Goal: Transaction & Acquisition: Purchase product/service

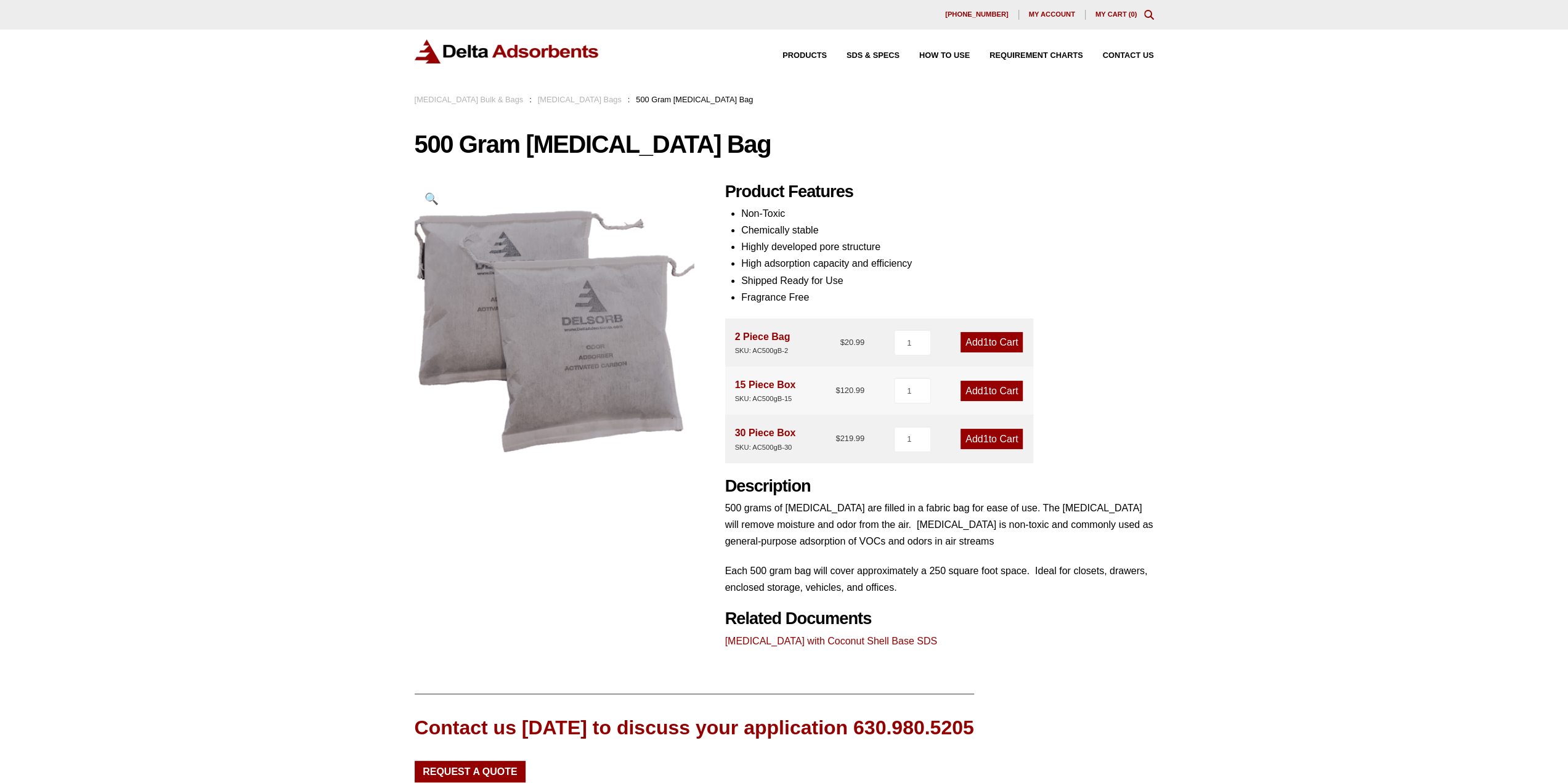
click at [376, 277] on div "Our website has detected that you are using an outdated browser that will preve…" at bounding box center [784, 473] width 1568 height 946
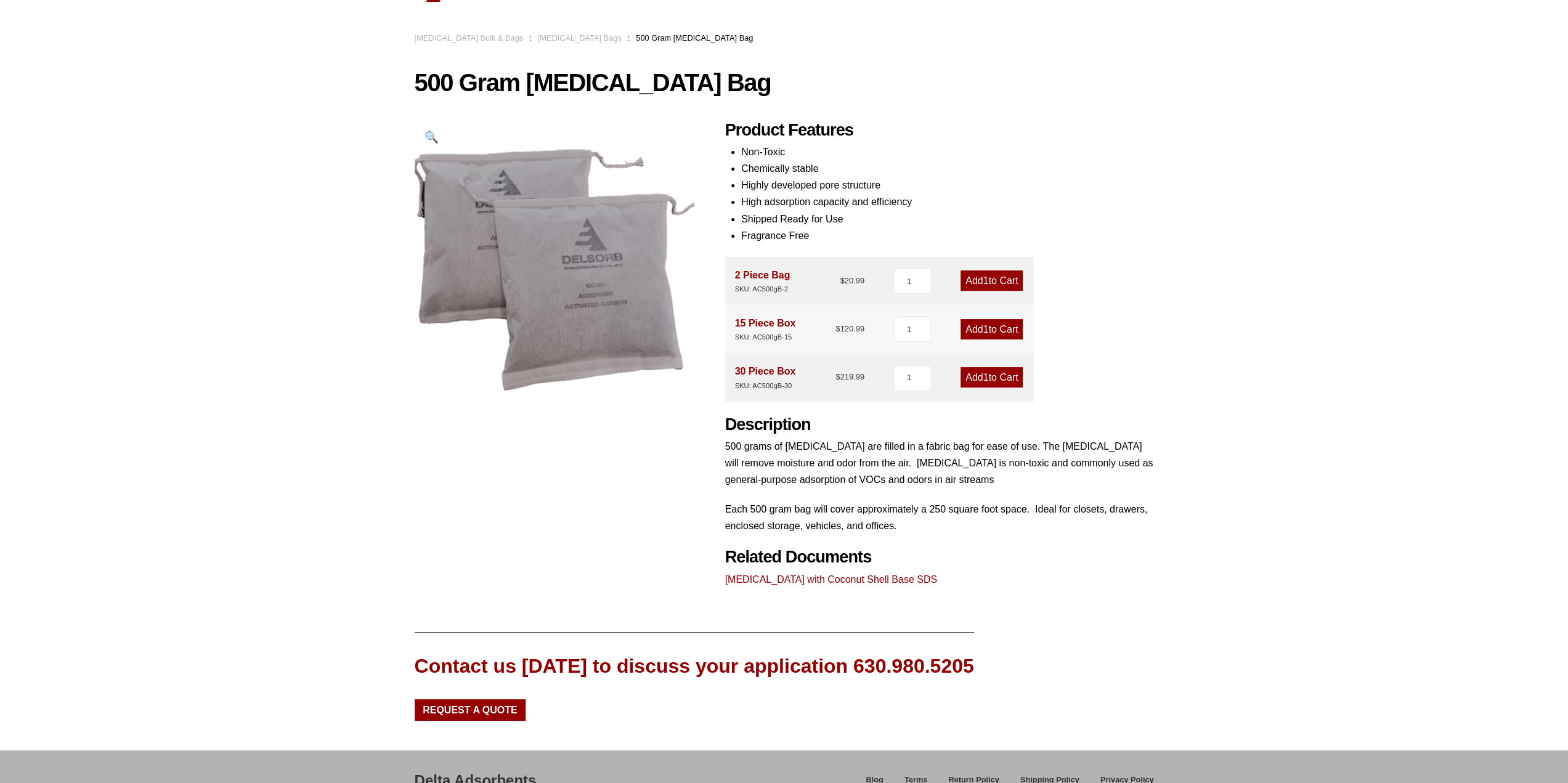
scroll to position [123, 0]
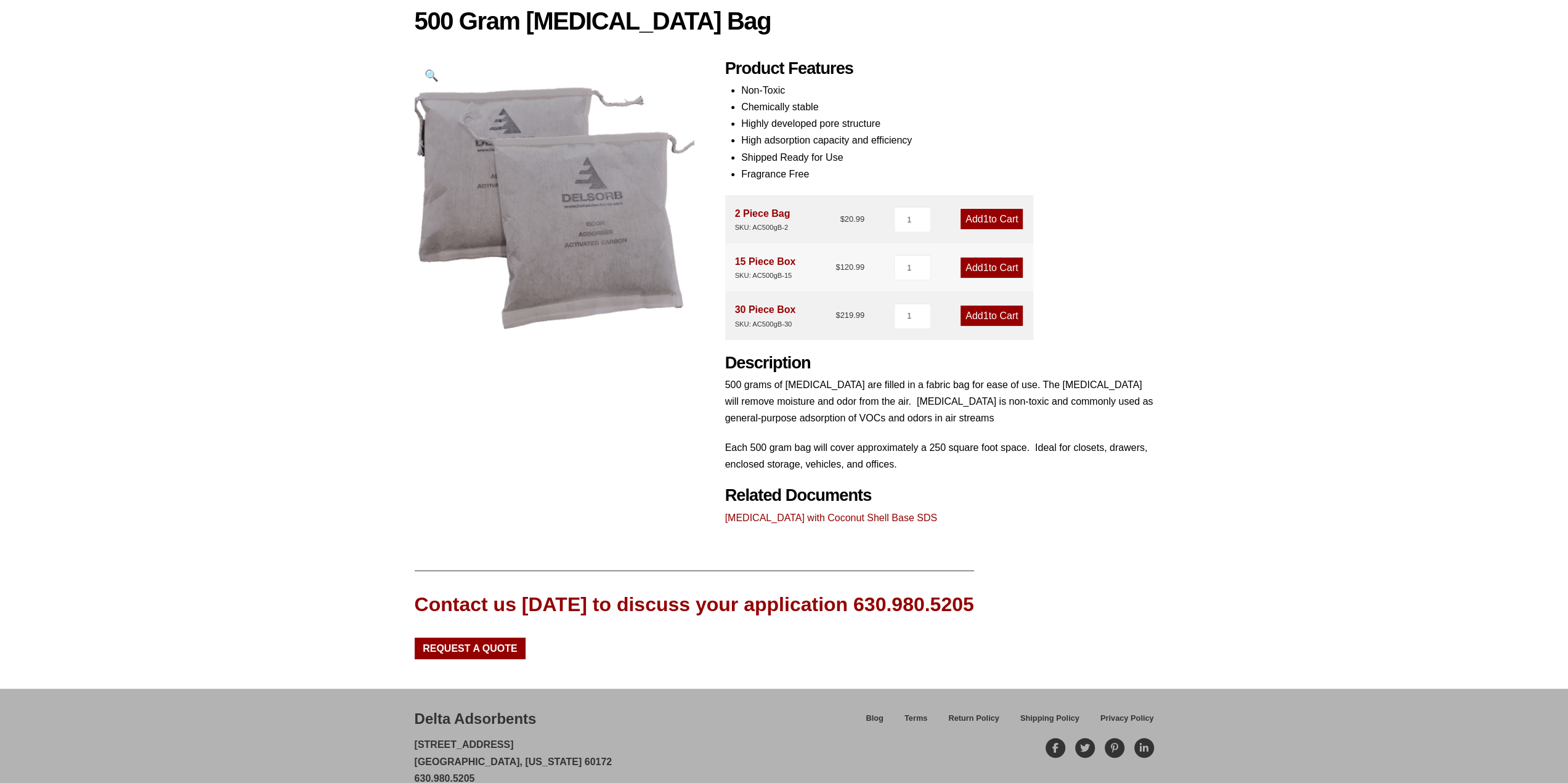
click at [1162, 279] on div "Our website has detected that you are using an outdated browser that will preve…" at bounding box center [784, 350] width 1568 height 946
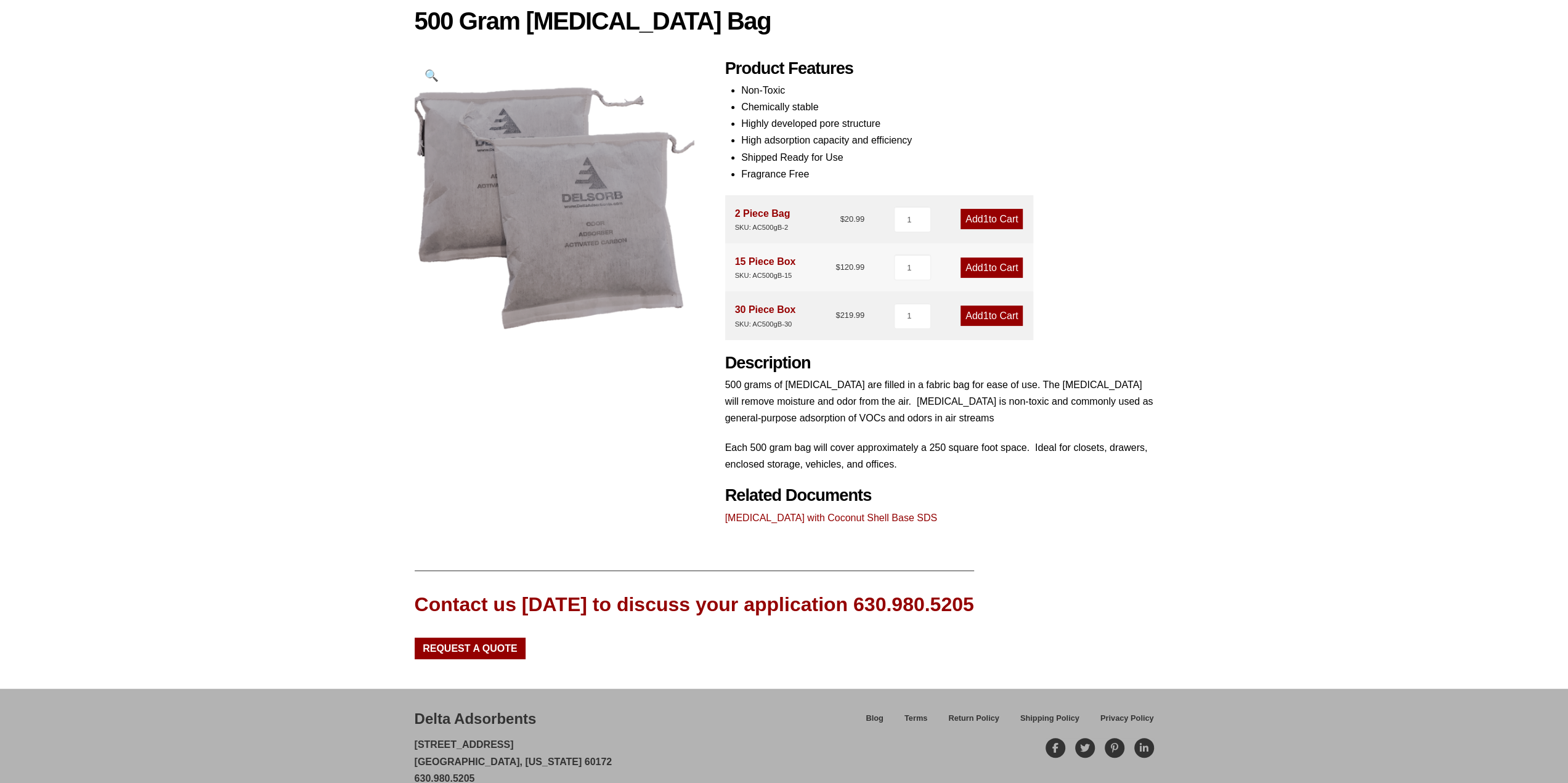
click at [988, 312] on link "Add 1 to Cart" at bounding box center [992, 316] width 63 height 21
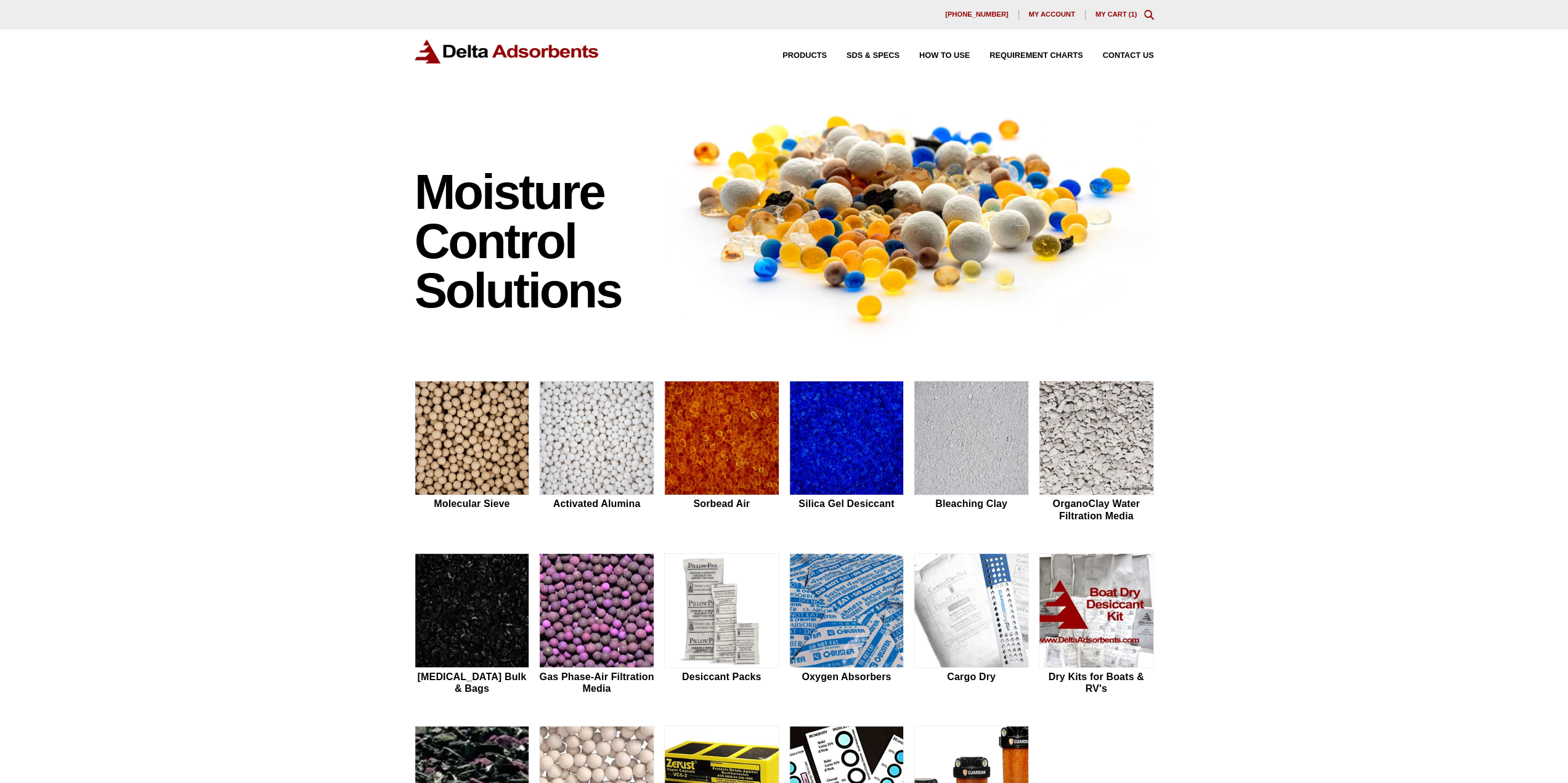
click at [1152, 17] on icon "Toggle Modal Content" at bounding box center [1149, 15] width 10 height 10
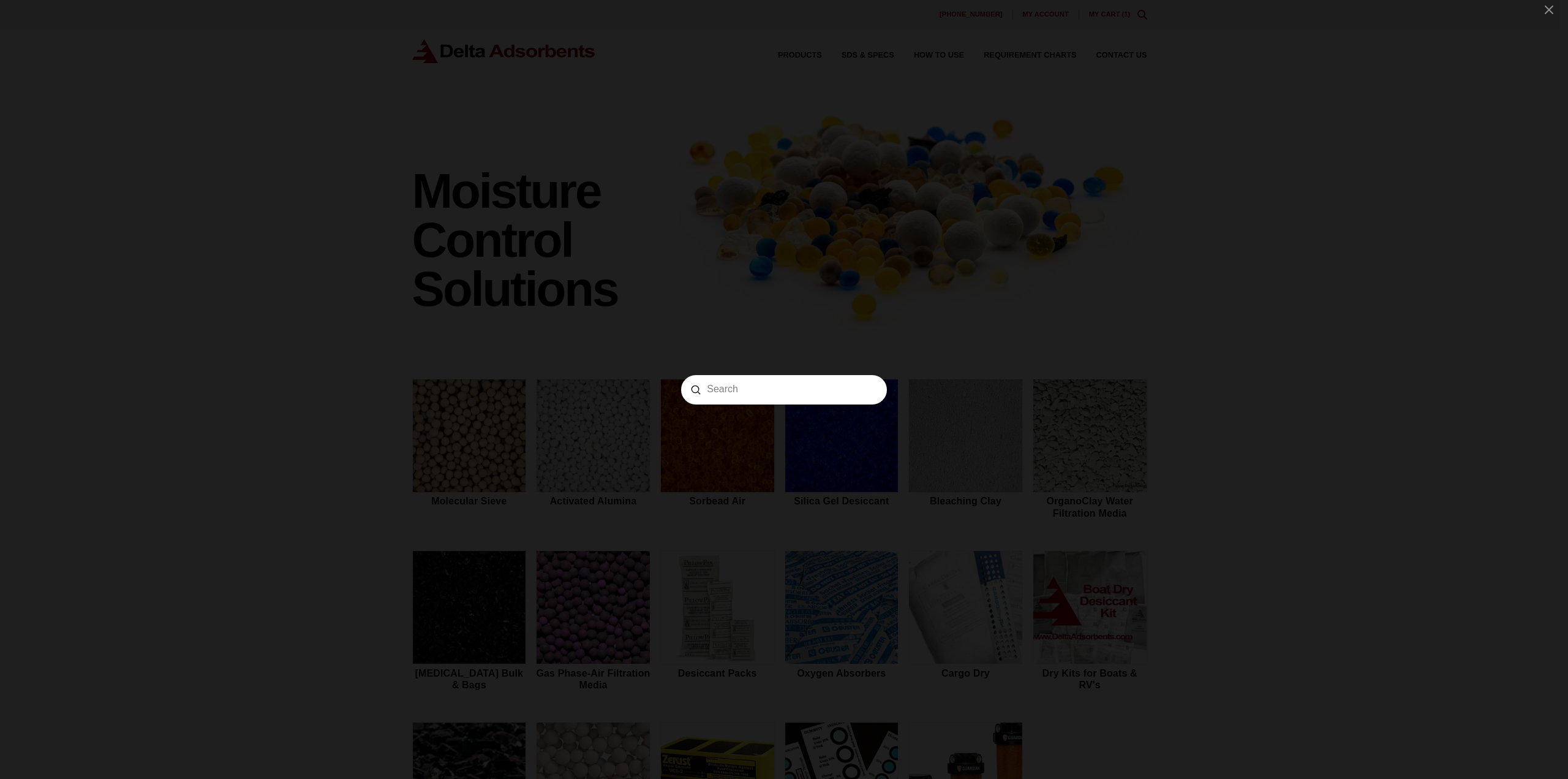
click at [780, 399] on form "Search Submit Clear" at bounding box center [784, 389] width 206 height 29
type input "zelite"
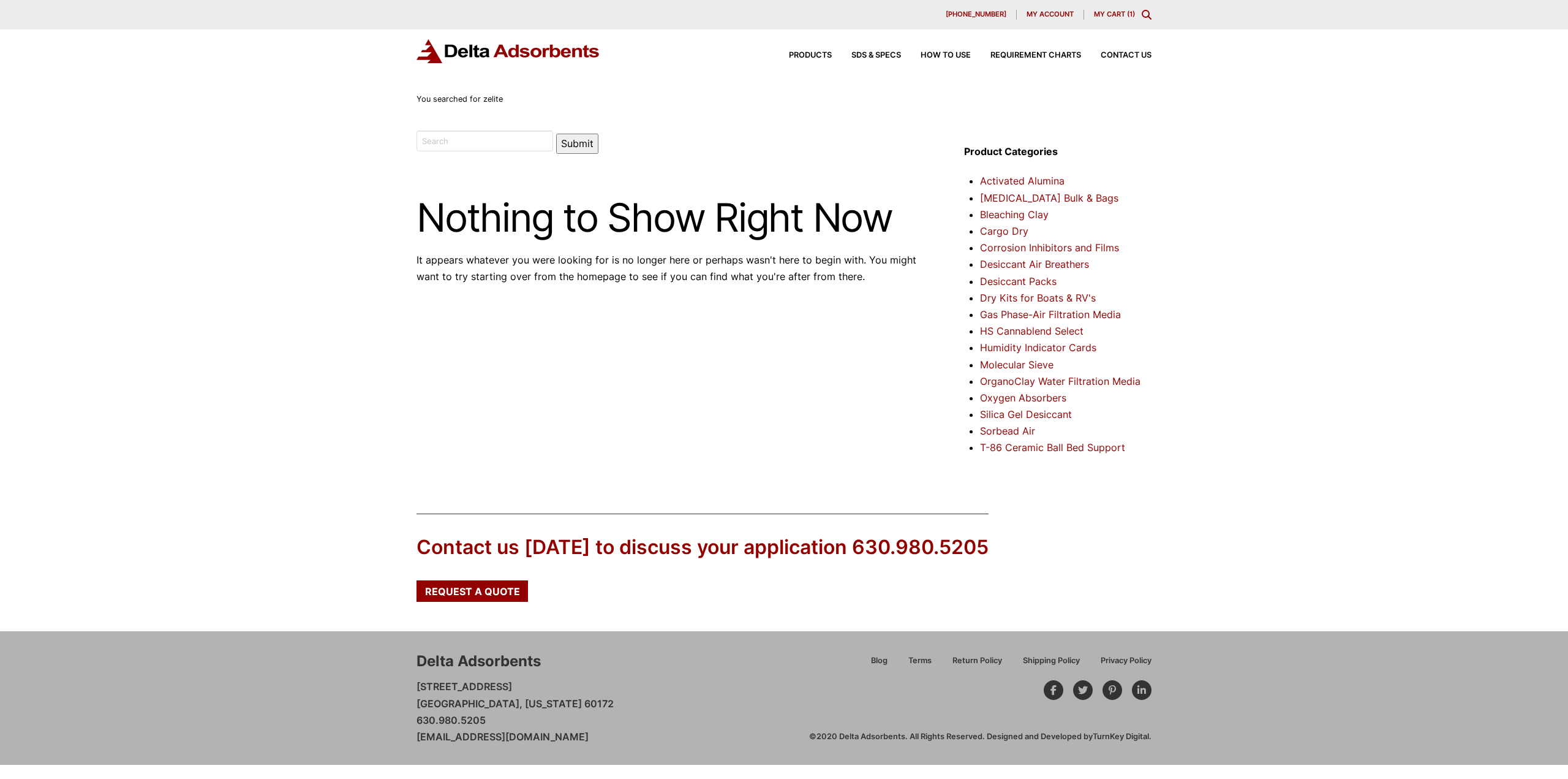
click at [1124, 12] on link "My Cart ( 1 )" at bounding box center [1114, 14] width 41 height 9
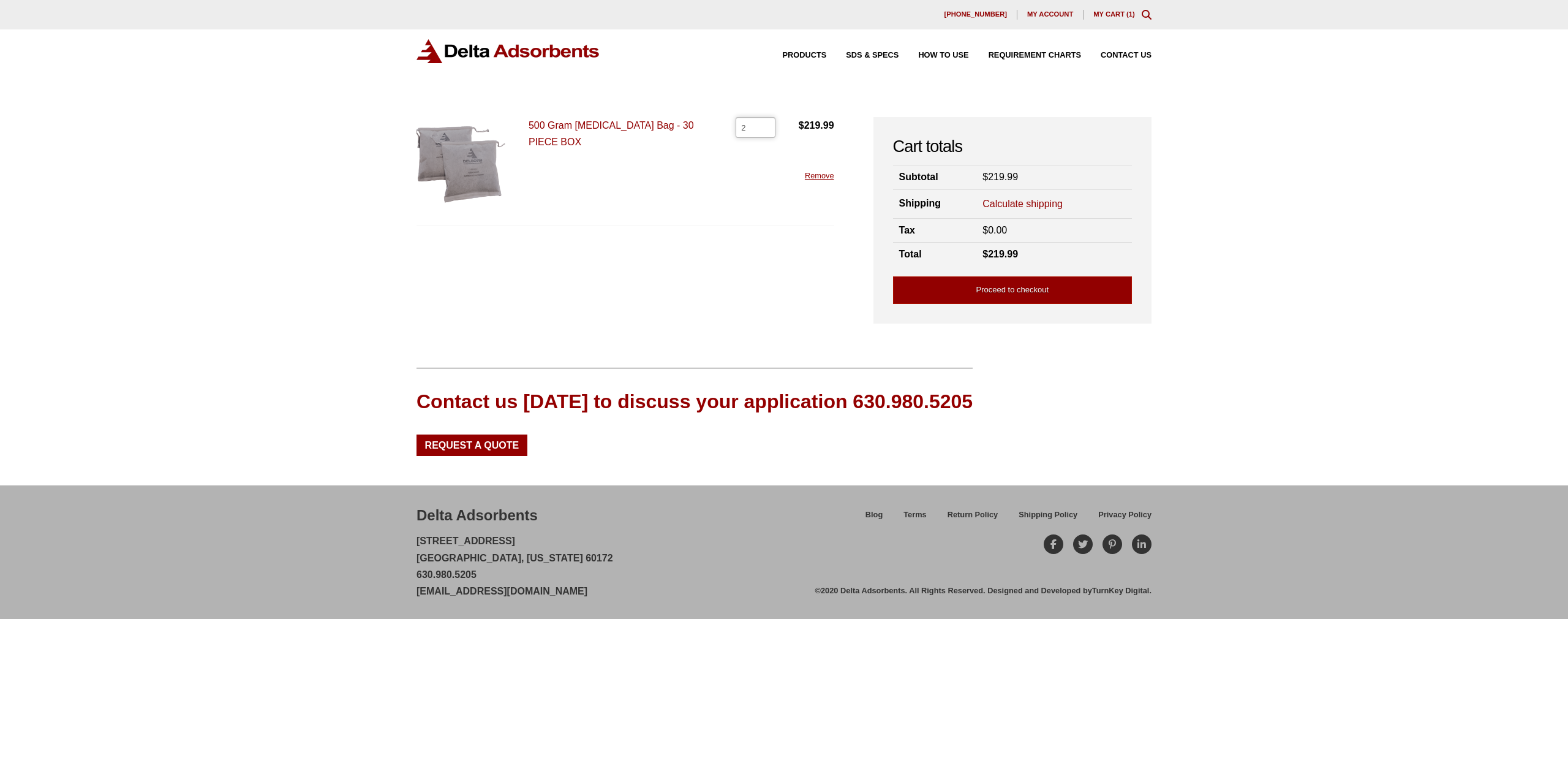
type input "2"
click at [763, 123] on input "2" at bounding box center [756, 127] width 40 height 21
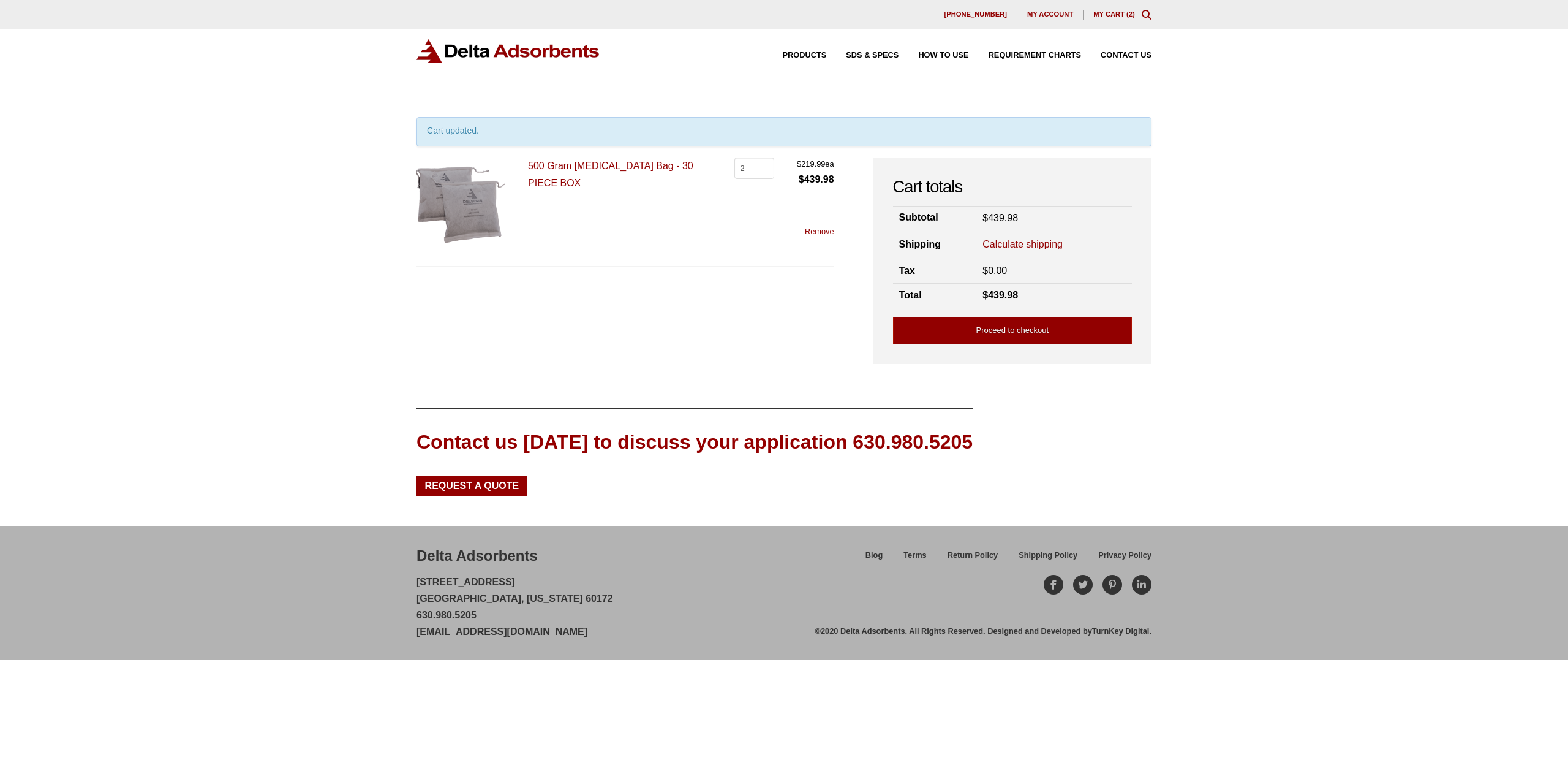
click at [1167, 193] on div "Our website has detected that you are using an outdated browser that will preve…" at bounding box center [784, 389] width 1568 height 779
click at [1028, 326] on link "Proceed to checkout" at bounding box center [1012, 330] width 239 height 27
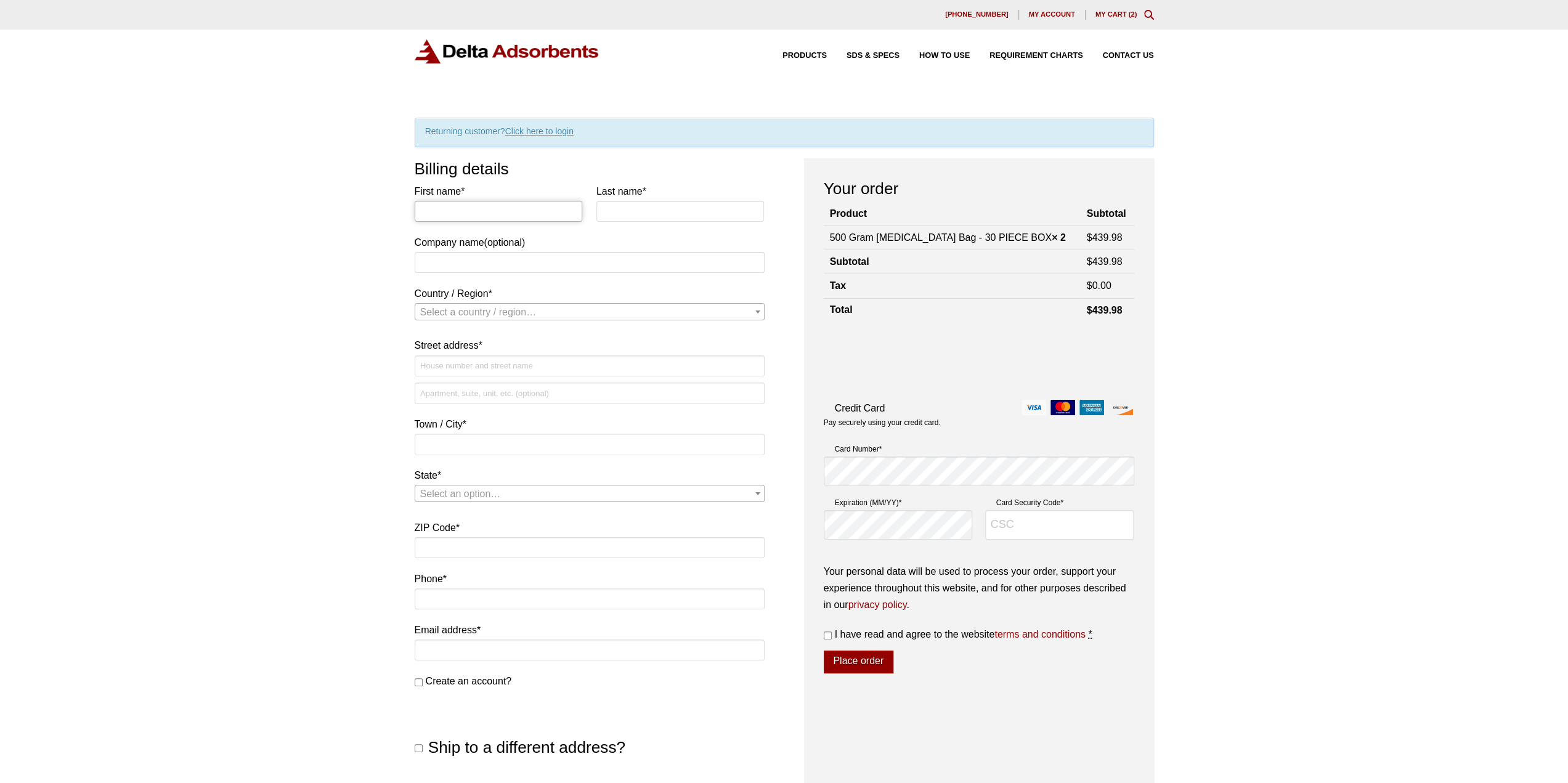
drag, startPoint x: 518, startPoint y: 209, endPoint x: 526, endPoint y: 210, distance: 8.1
click at [518, 209] on input "First name *" at bounding box center [498, 211] width 168 height 21
type input "Dennis"
type input "Sevilla"
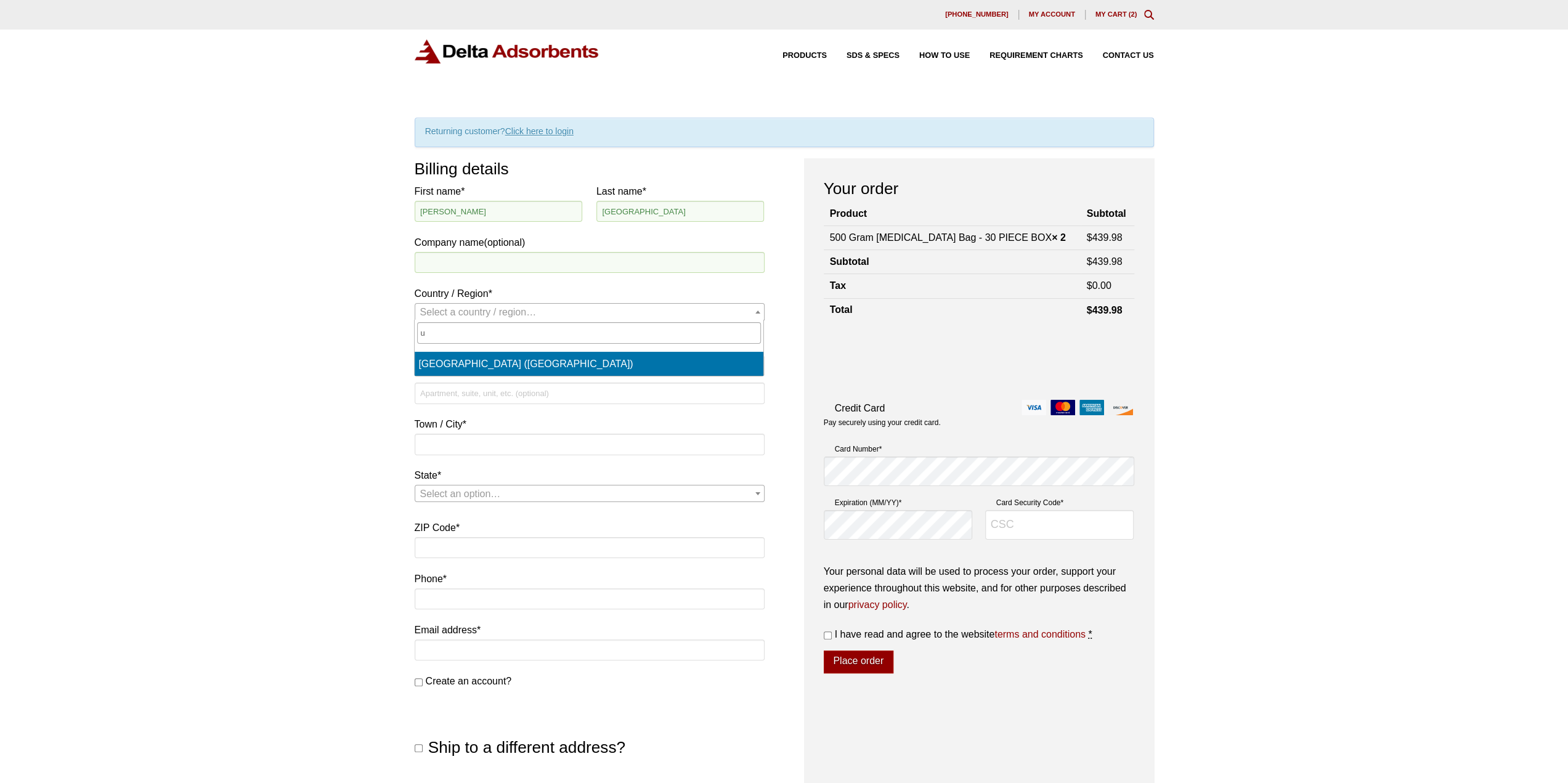
select select "US"
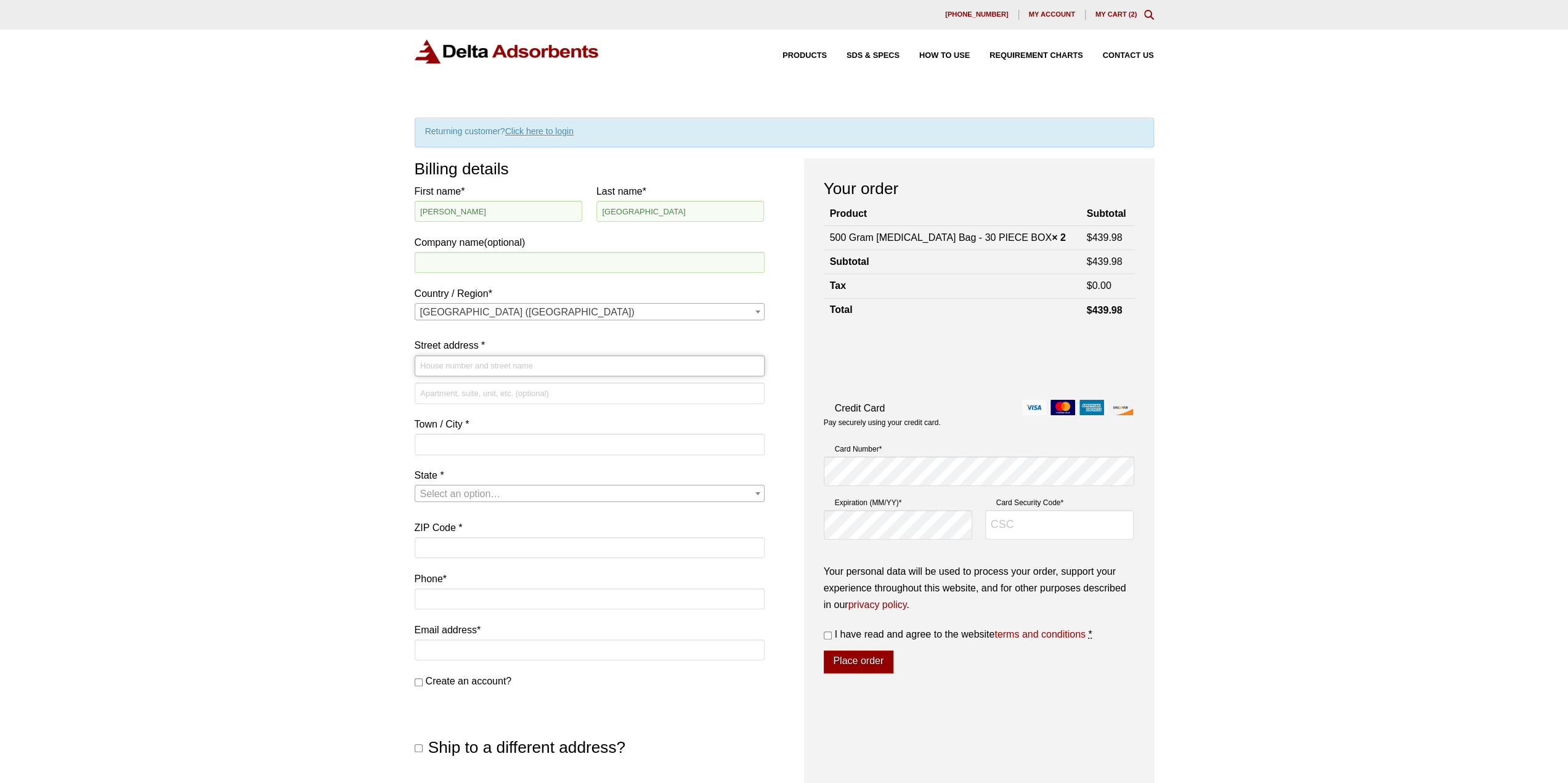
click at [476, 361] on input "Street address *" at bounding box center [590, 366] width 350 height 21
type input "105 DUDLEY AVE"
type input "NARBERTH"
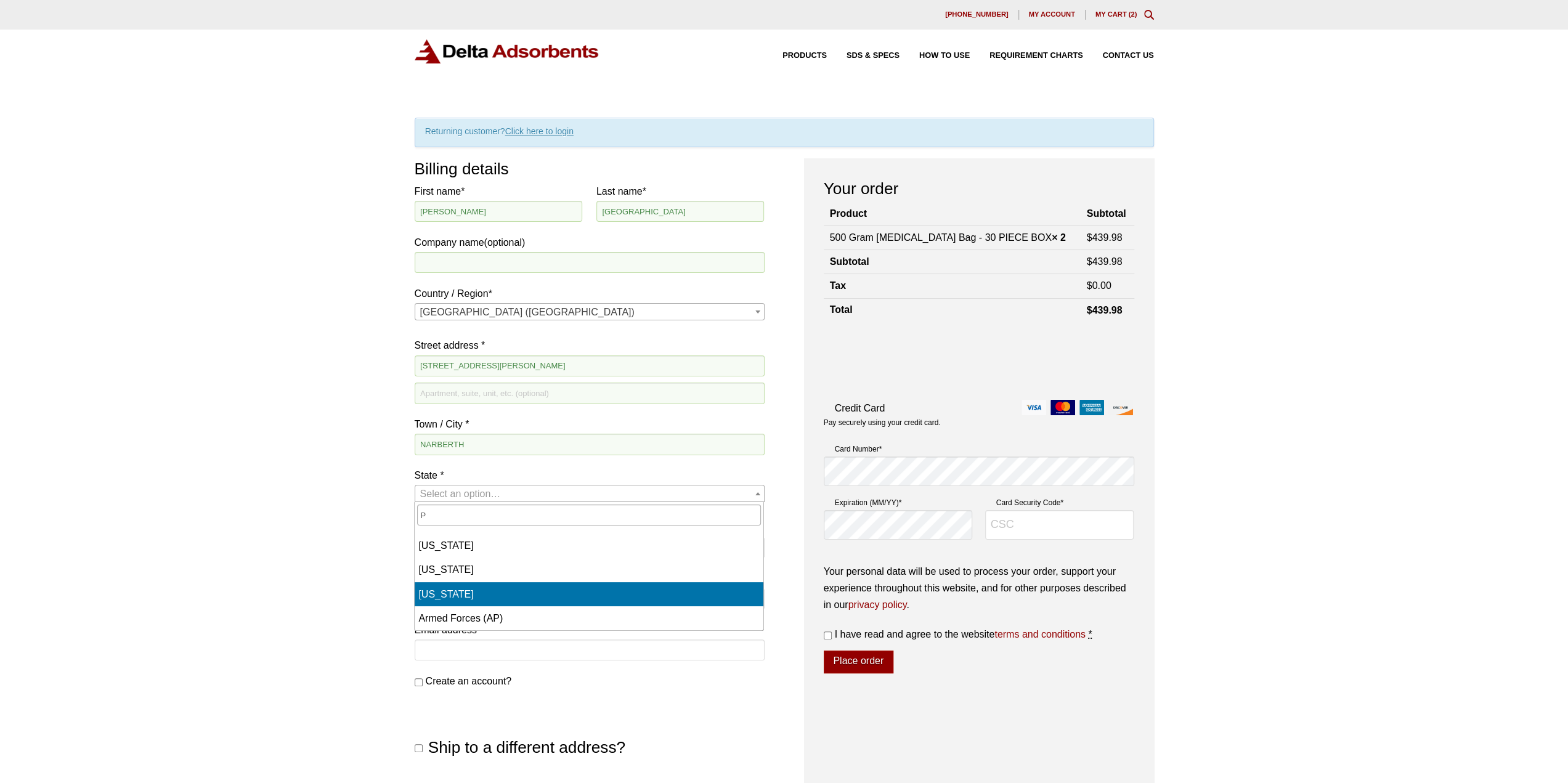
select select "PA"
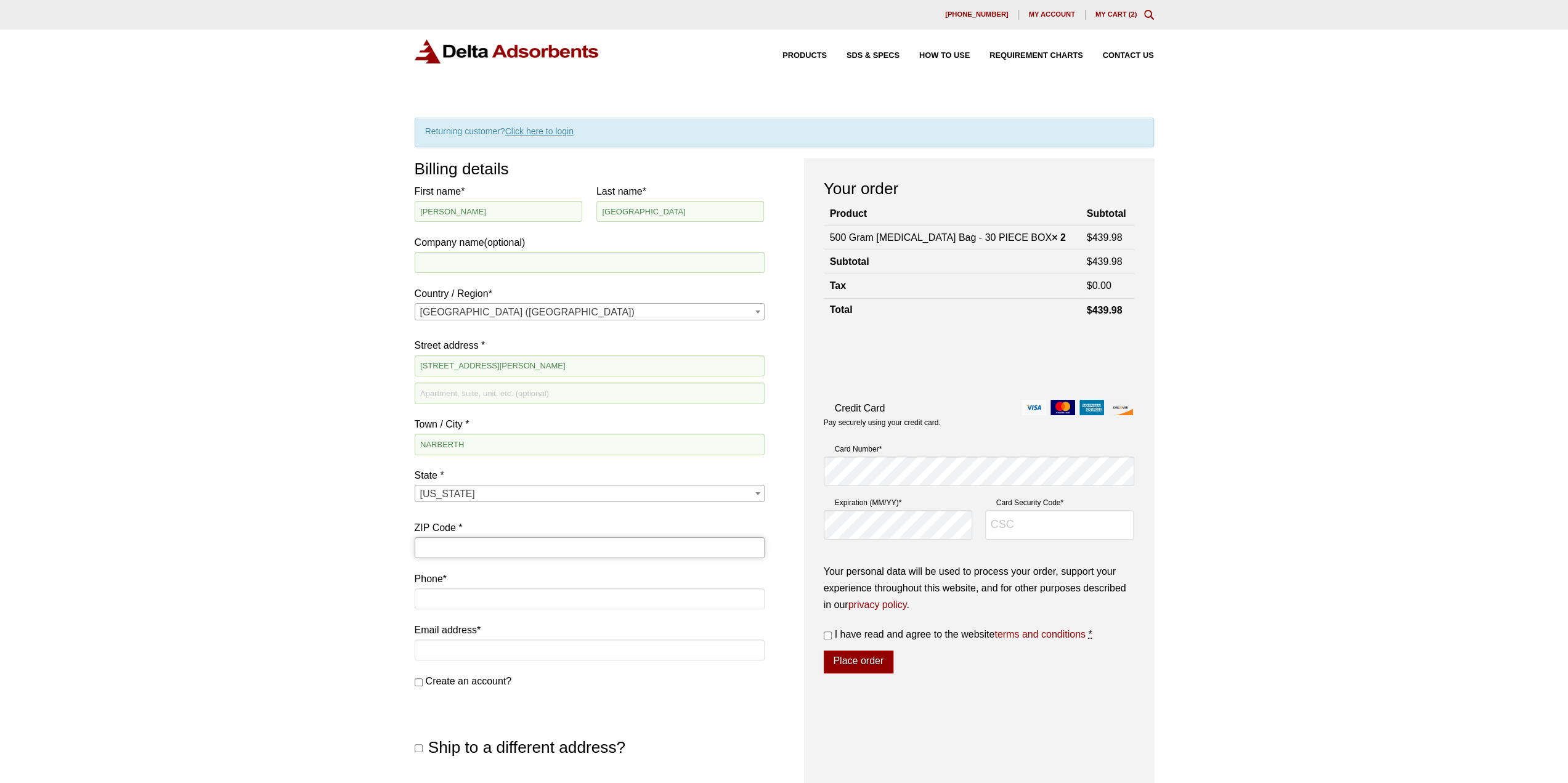
click at [483, 549] on input "ZIP Code *" at bounding box center [590, 547] width 350 height 21
type input "19072"
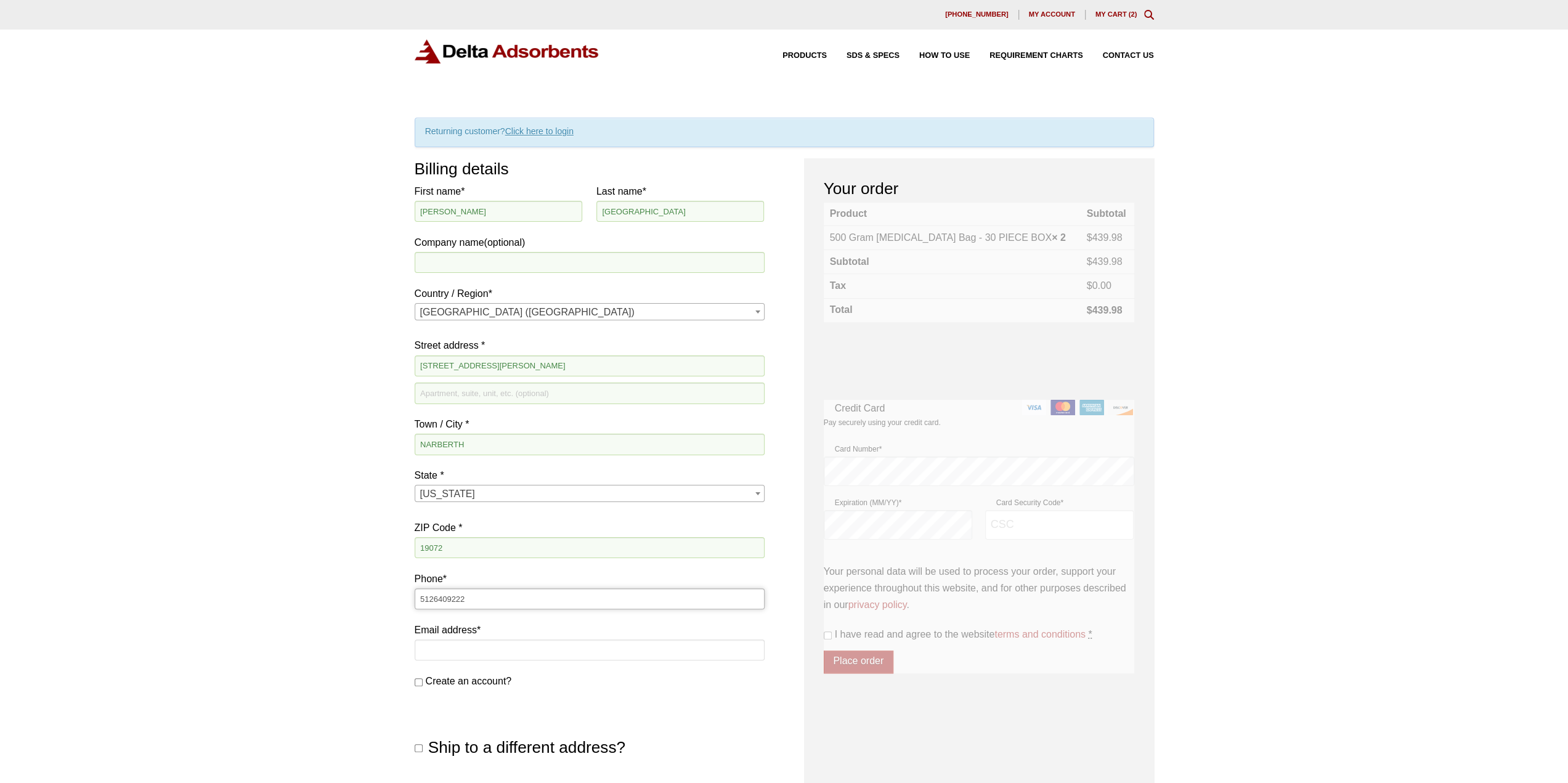
type input "5126409222"
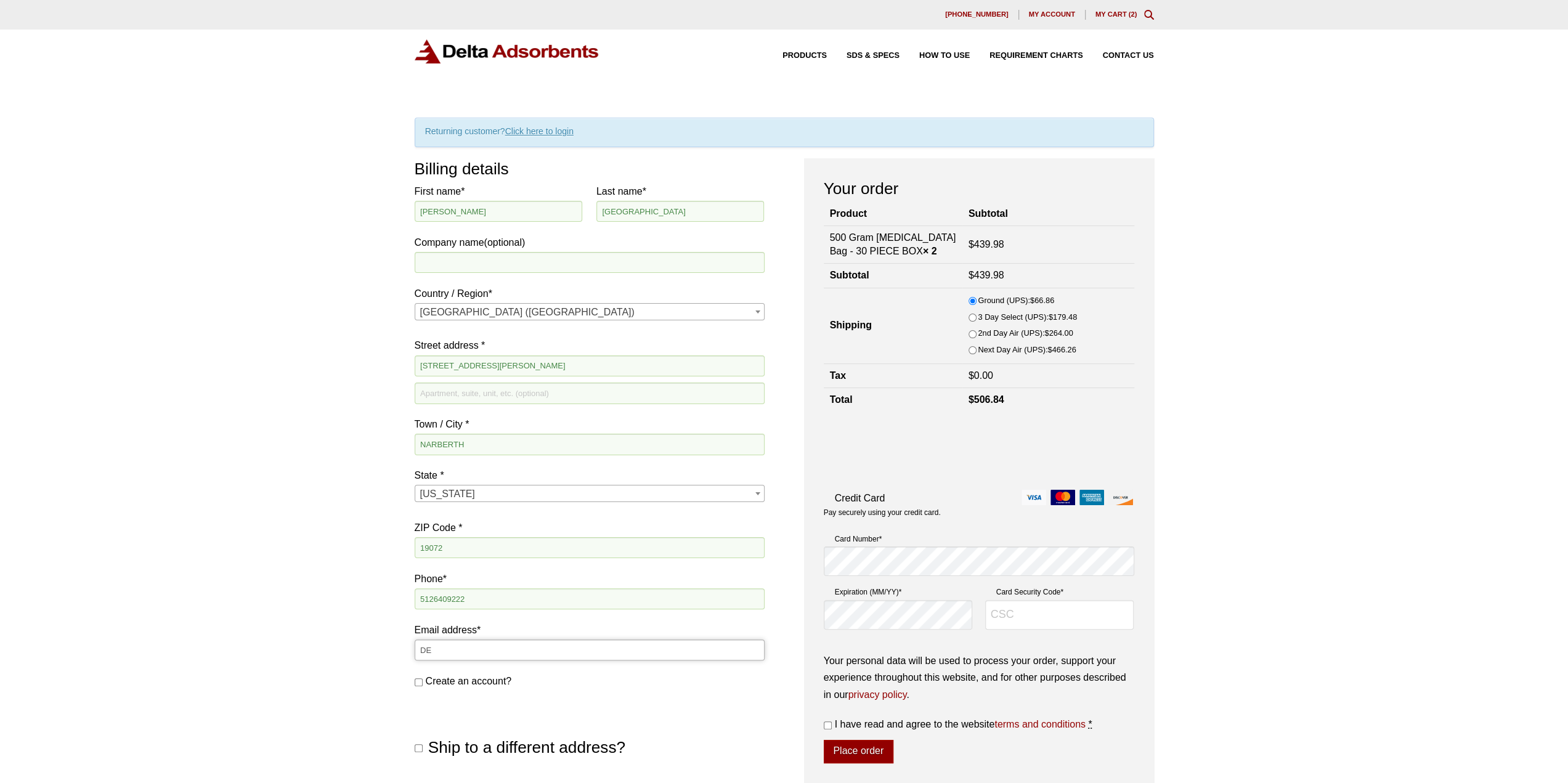
type input "D"
type input "dennissevilla@gmail.com"
click at [1253, 244] on div "Our website has detected that you are using an outdated browser that will preve…" at bounding box center [784, 605] width 1568 height 1210
click at [1260, 237] on div "Our website has detected that you are using an outdated browser that will preve…" at bounding box center [784, 605] width 1568 height 1210
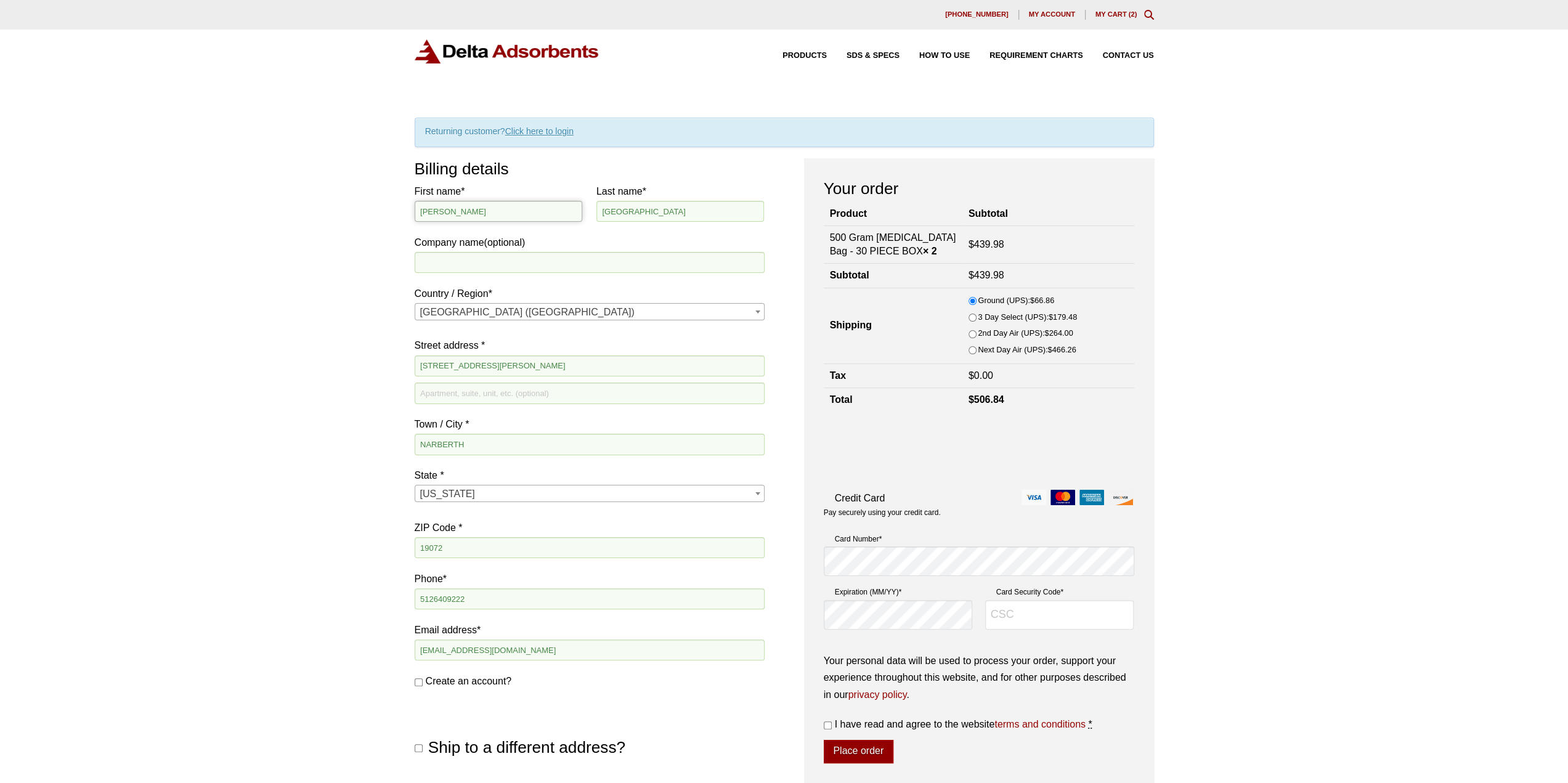
click at [520, 217] on input "Dennis" at bounding box center [498, 211] width 168 height 21
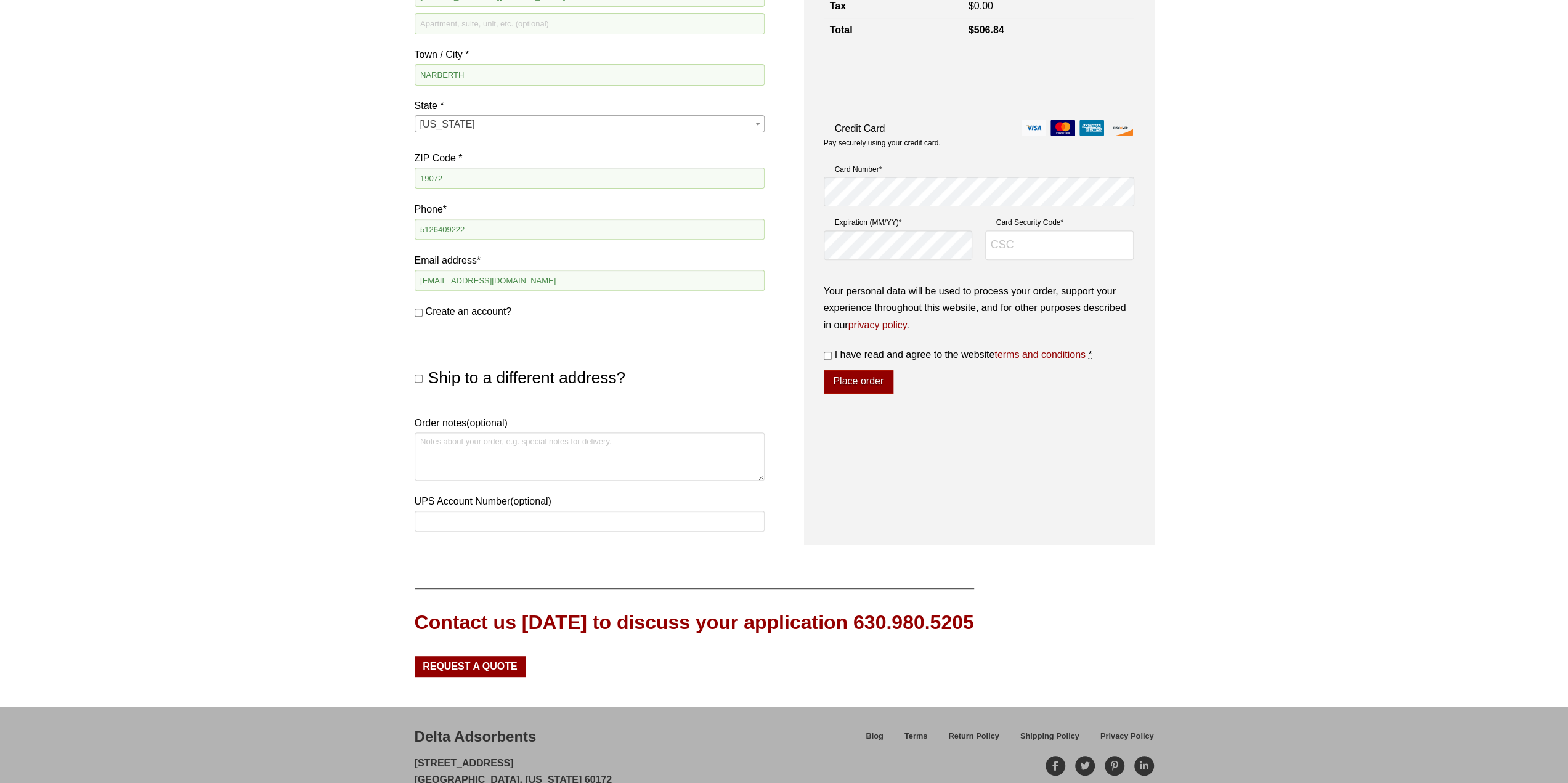
scroll to position [427, 0]
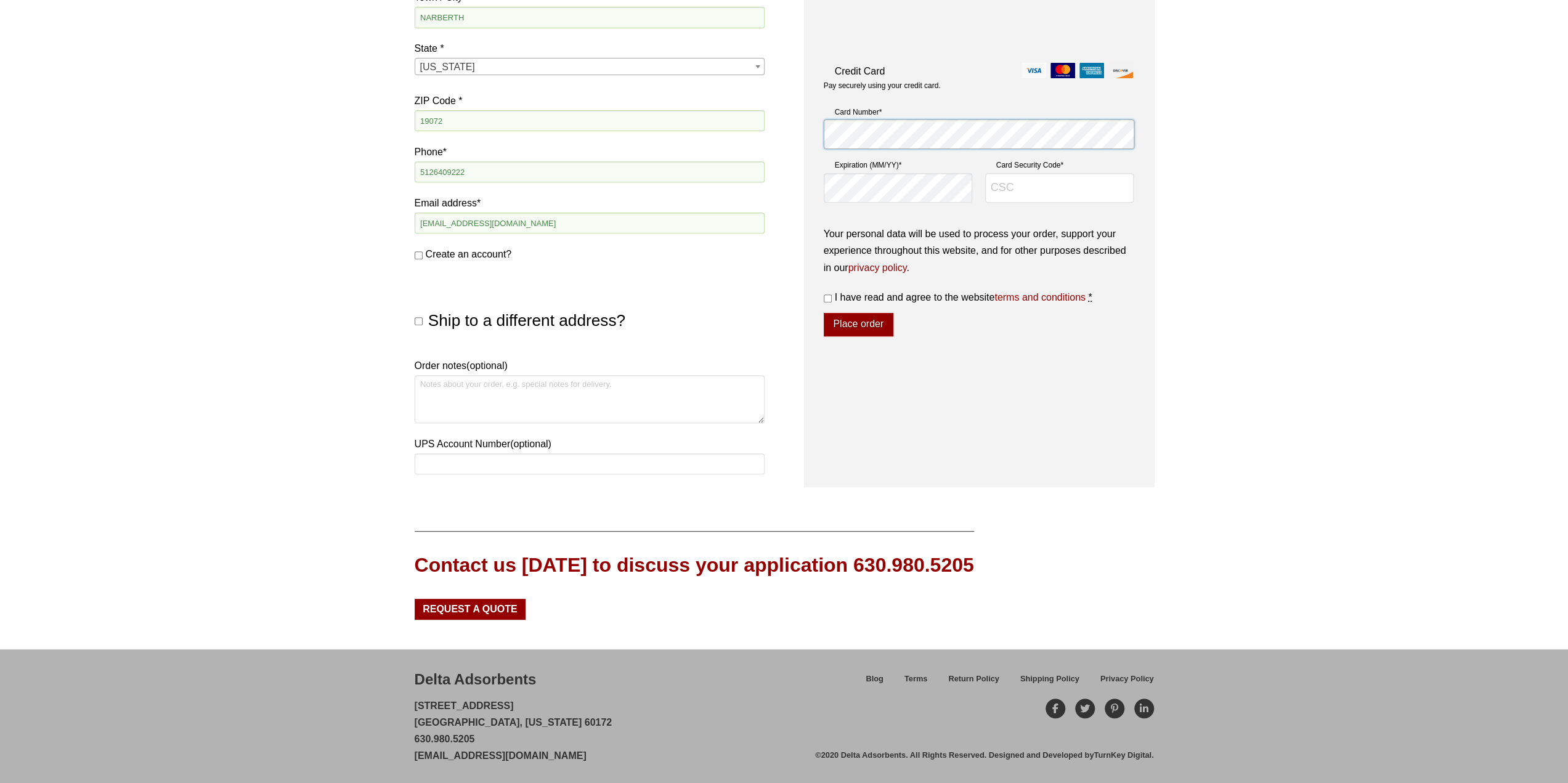
click at [0, 782] on com-1password-button at bounding box center [0, 784] width 0 height 0
type input "052"
click at [828, 302] on input "I have read and agree to the website terms and conditions *" at bounding box center [828, 298] width 8 height 8
checkbox input "true"
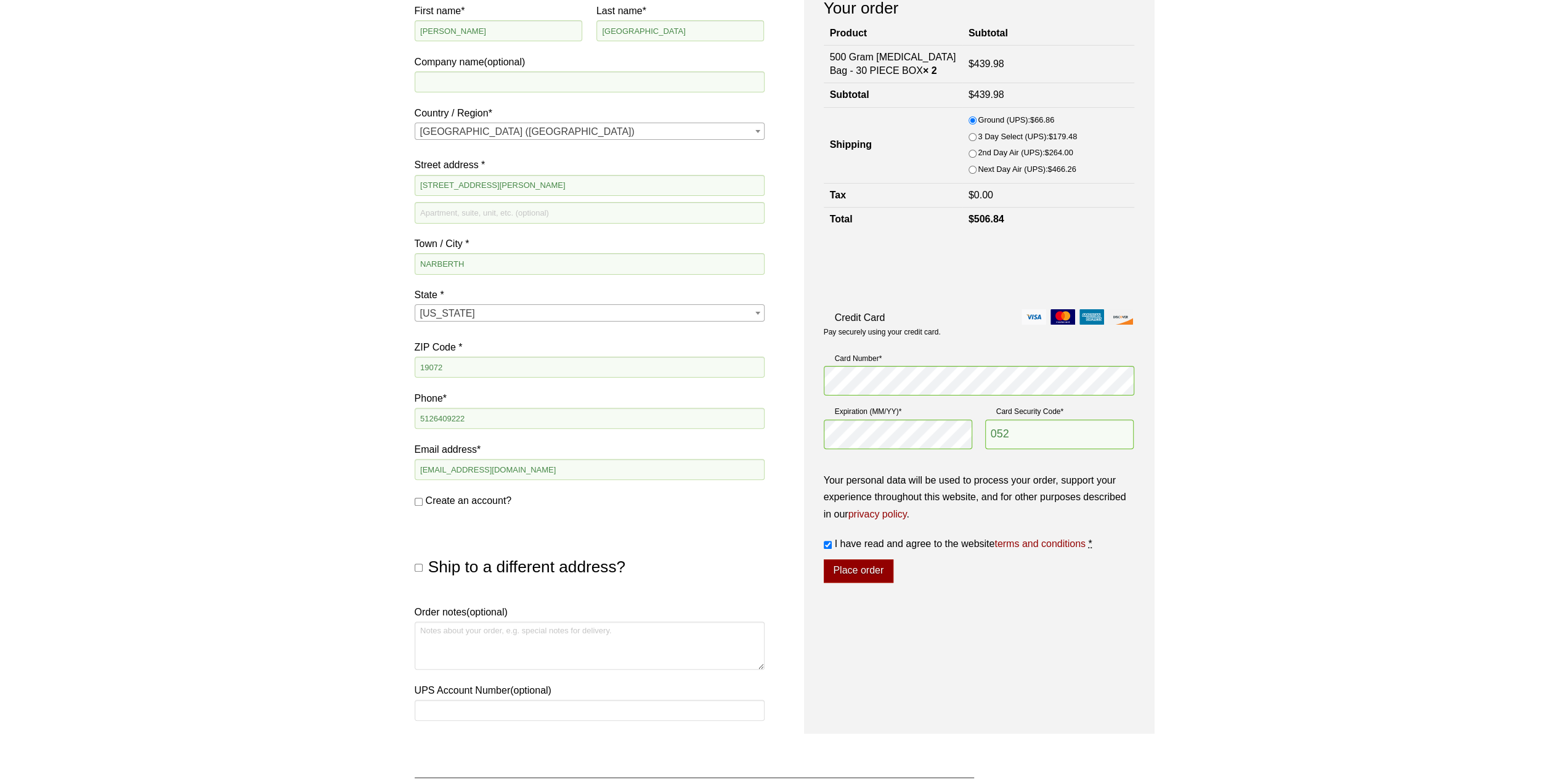
scroll to position [119, 0]
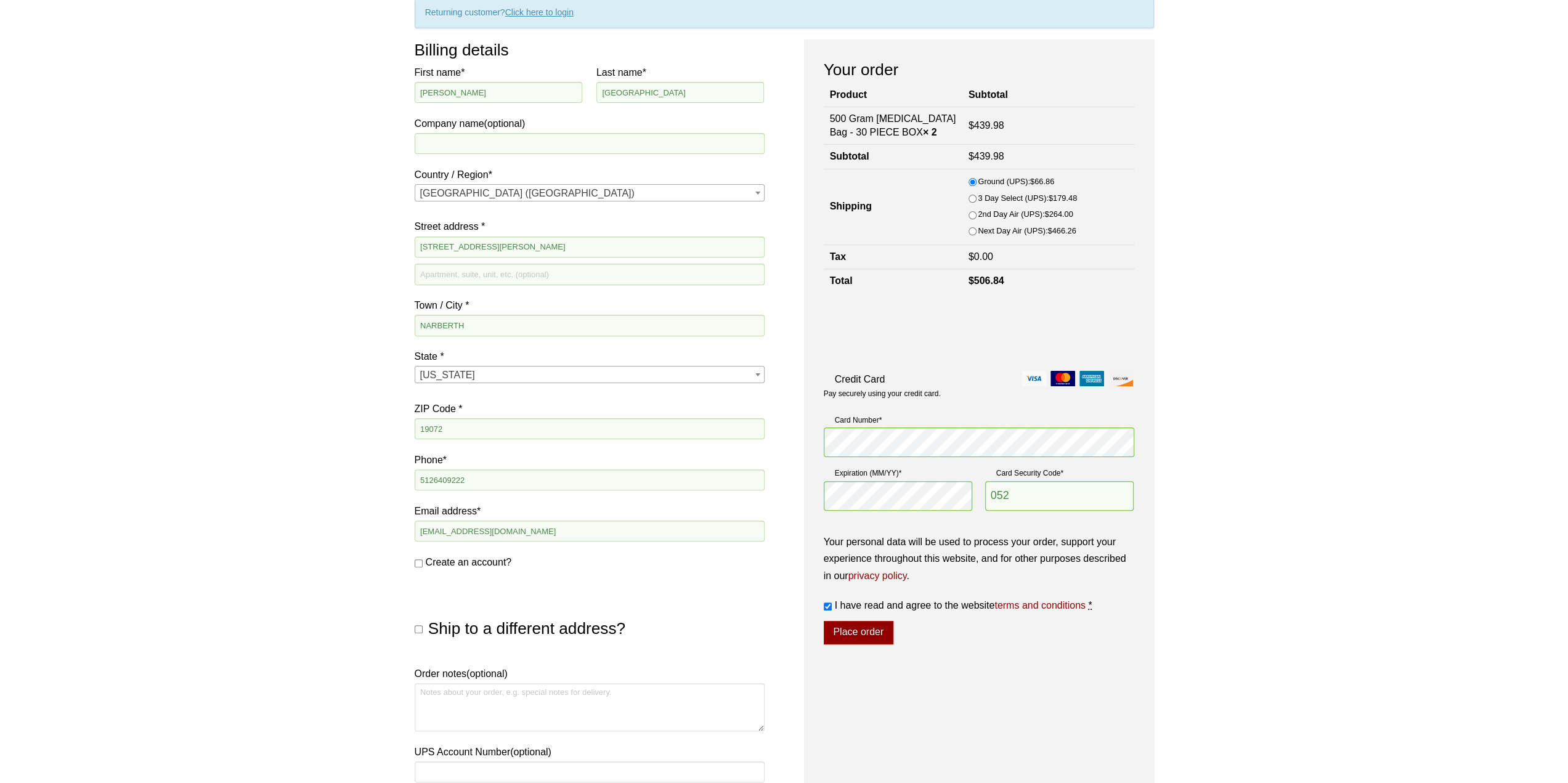
click at [418, 625] on input "Ship to a different address?" at bounding box center [418, 629] width 8 height 8
checkbox input "true"
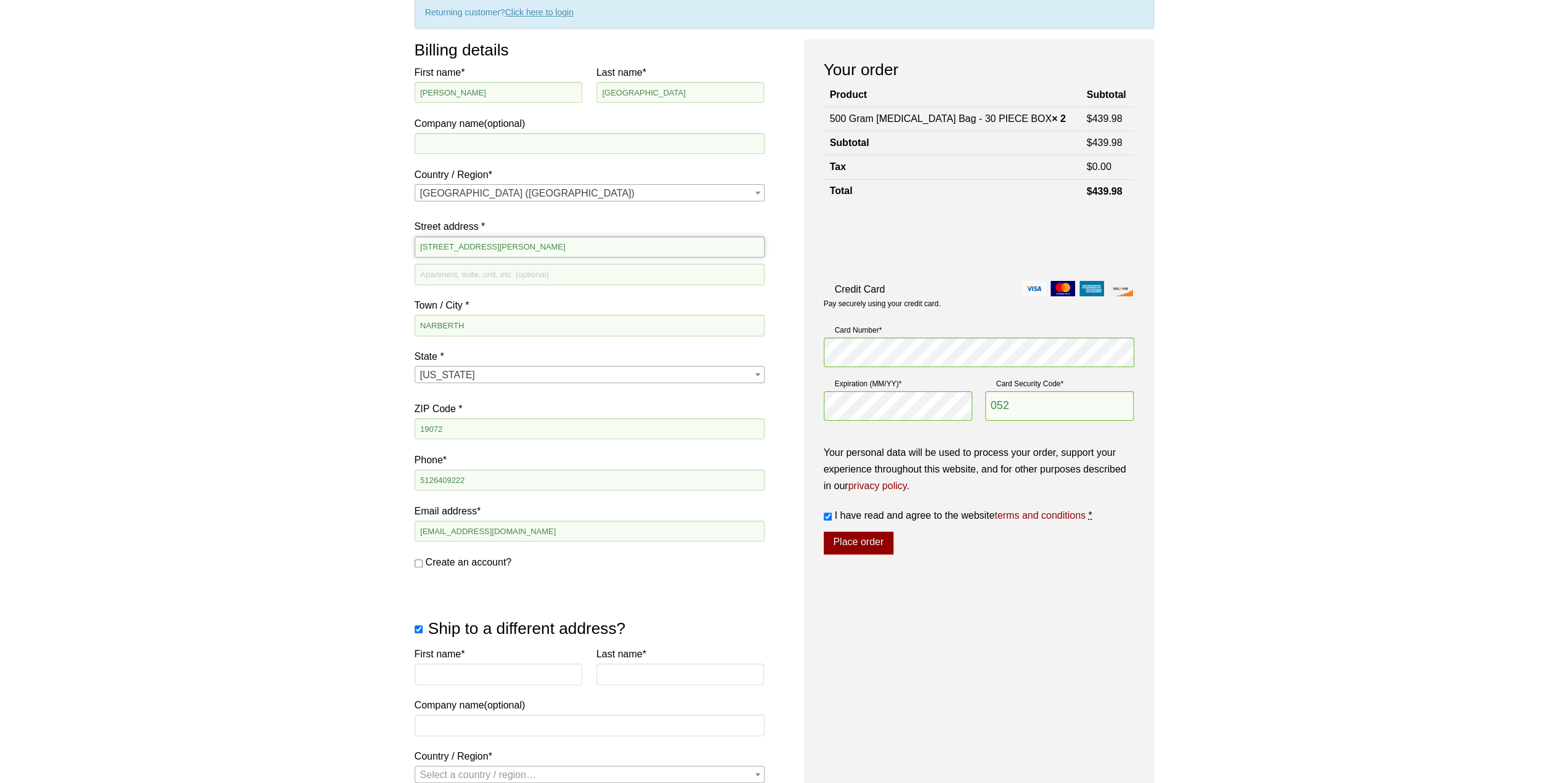
drag, startPoint x: 502, startPoint y: 251, endPoint x: 365, endPoint y: 249, distance: 137.0
click at [365, 249] on div "Our website has detected that you are using an outdated browser that will preve…" at bounding box center [784, 680] width 1568 height 1597
type input "539 W COMMERCE ST APT 135"
type input "DALLAS"
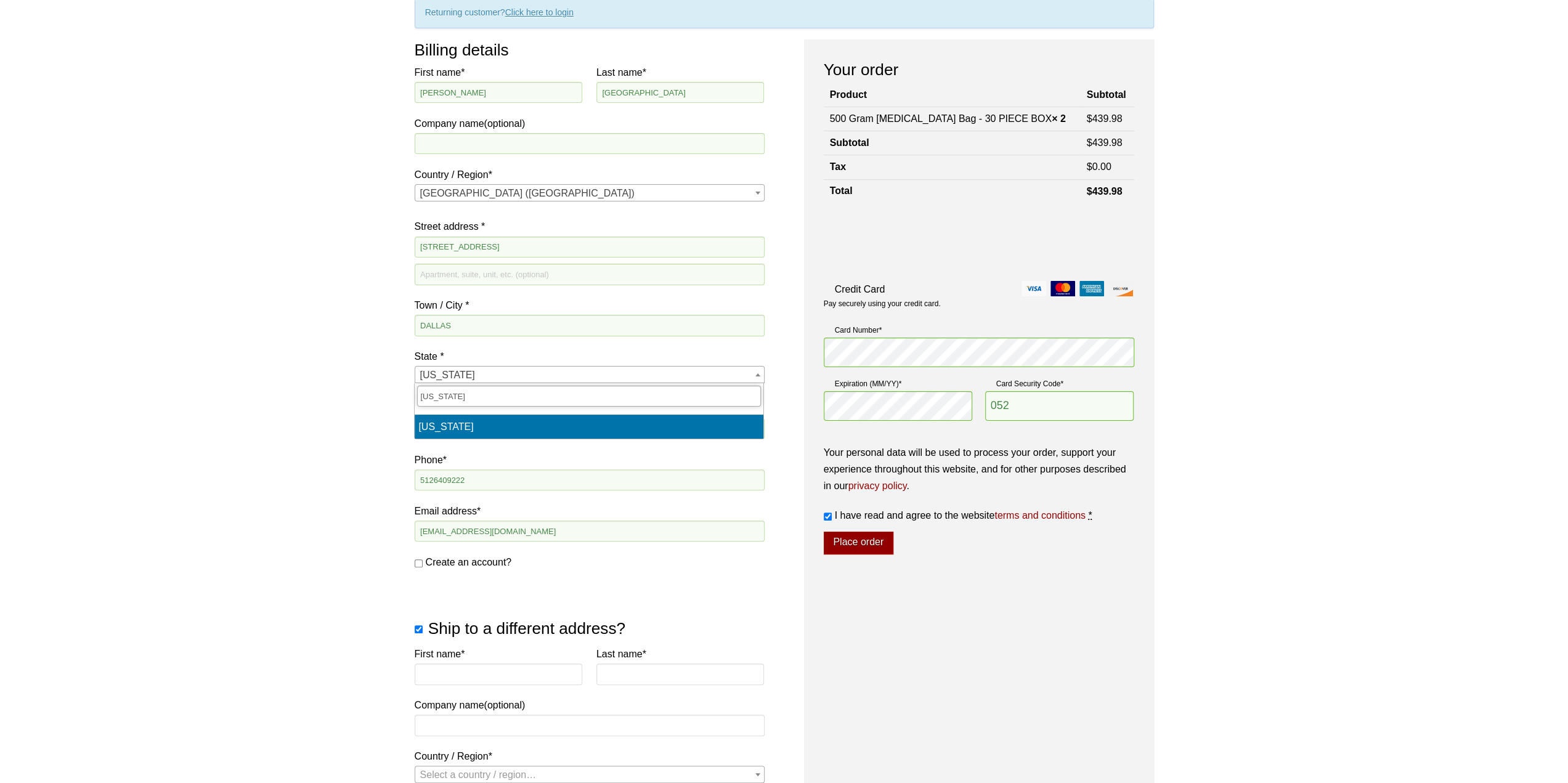
type input "TEXAS"
select select "TX"
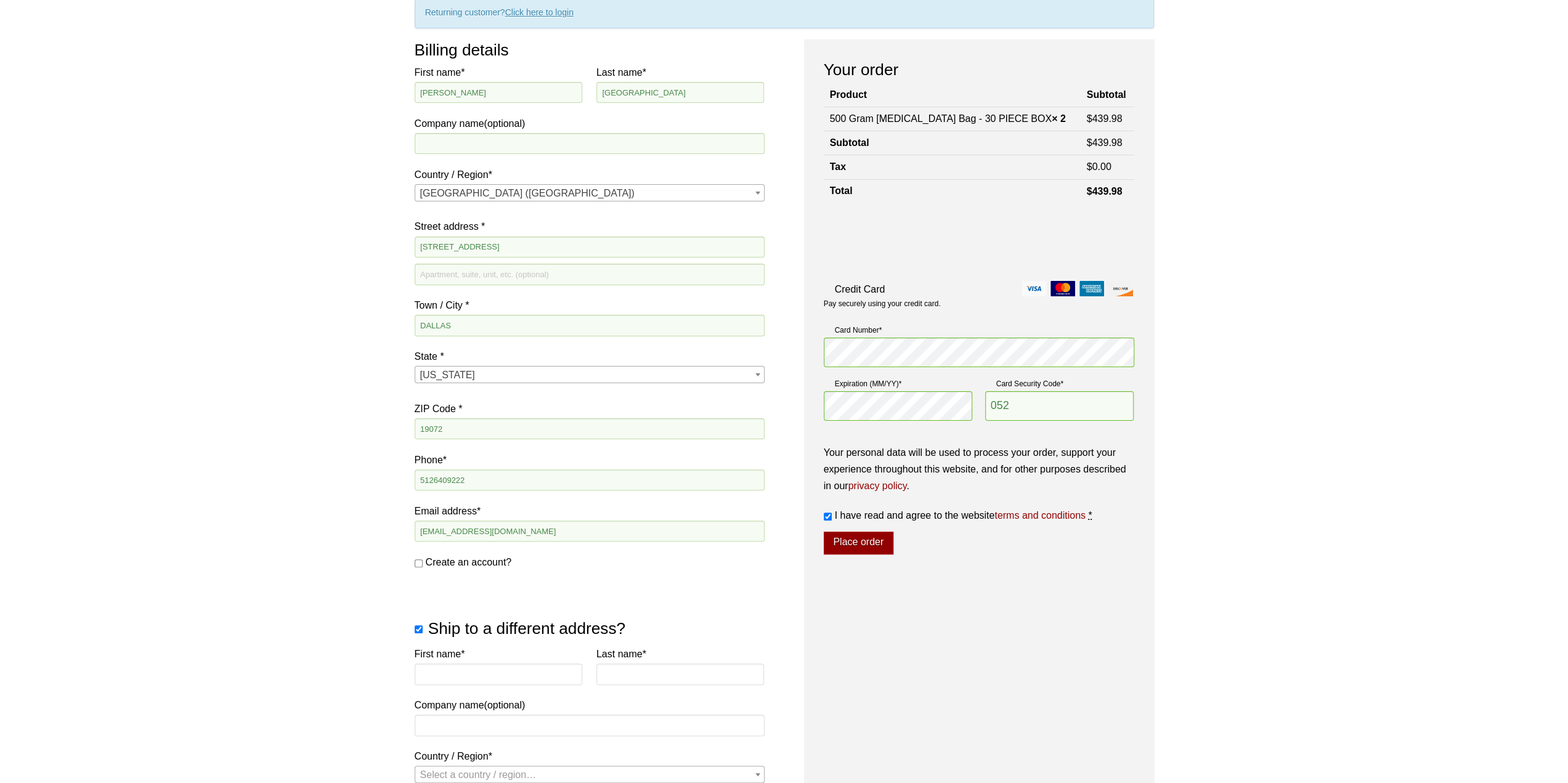
scroll to position [488, 0]
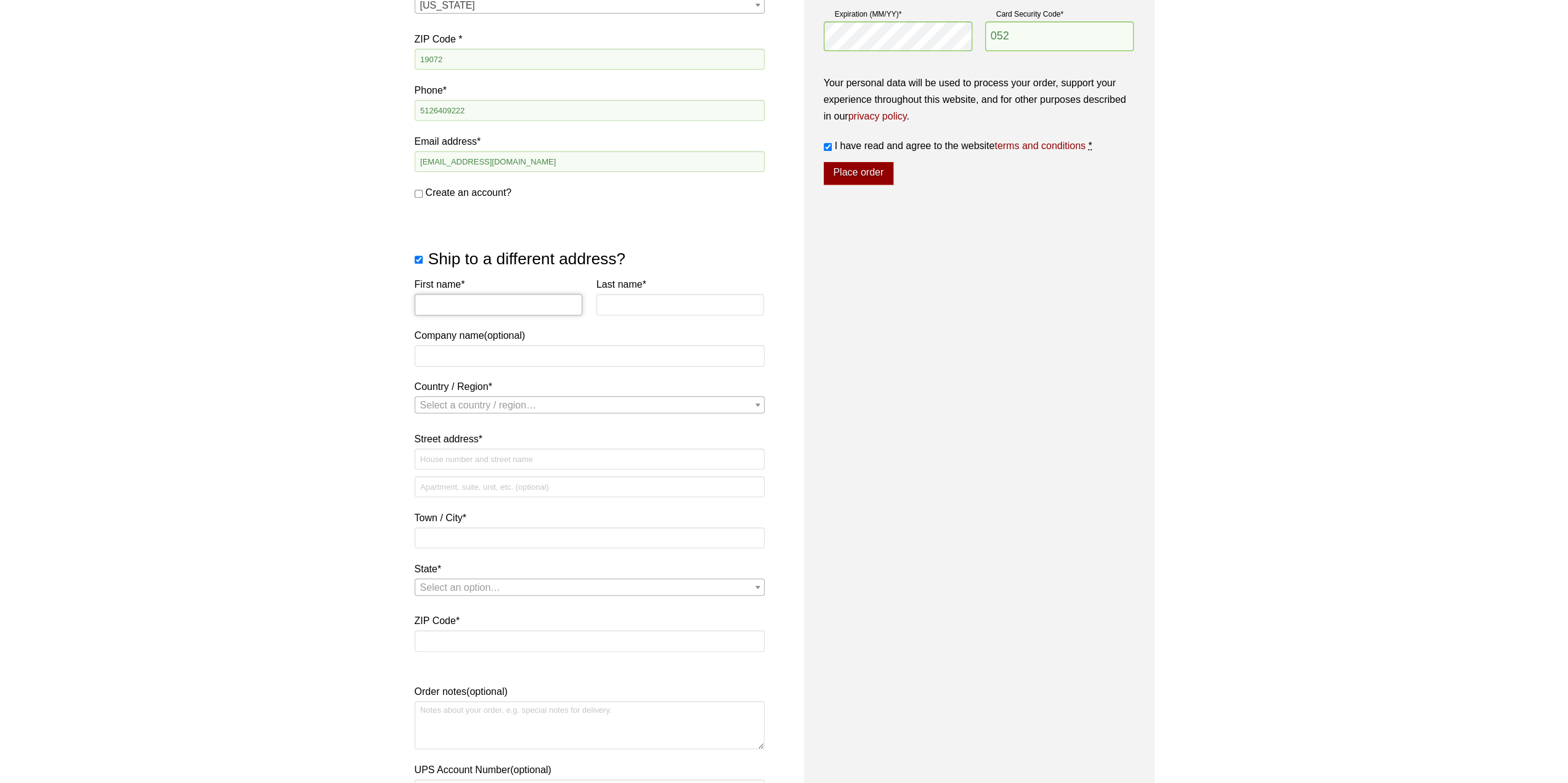
click at [504, 301] on input "First name *" at bounding box center [498, 304] width 168 height 21
type input "DENNIS"
type input "SEVILLA"
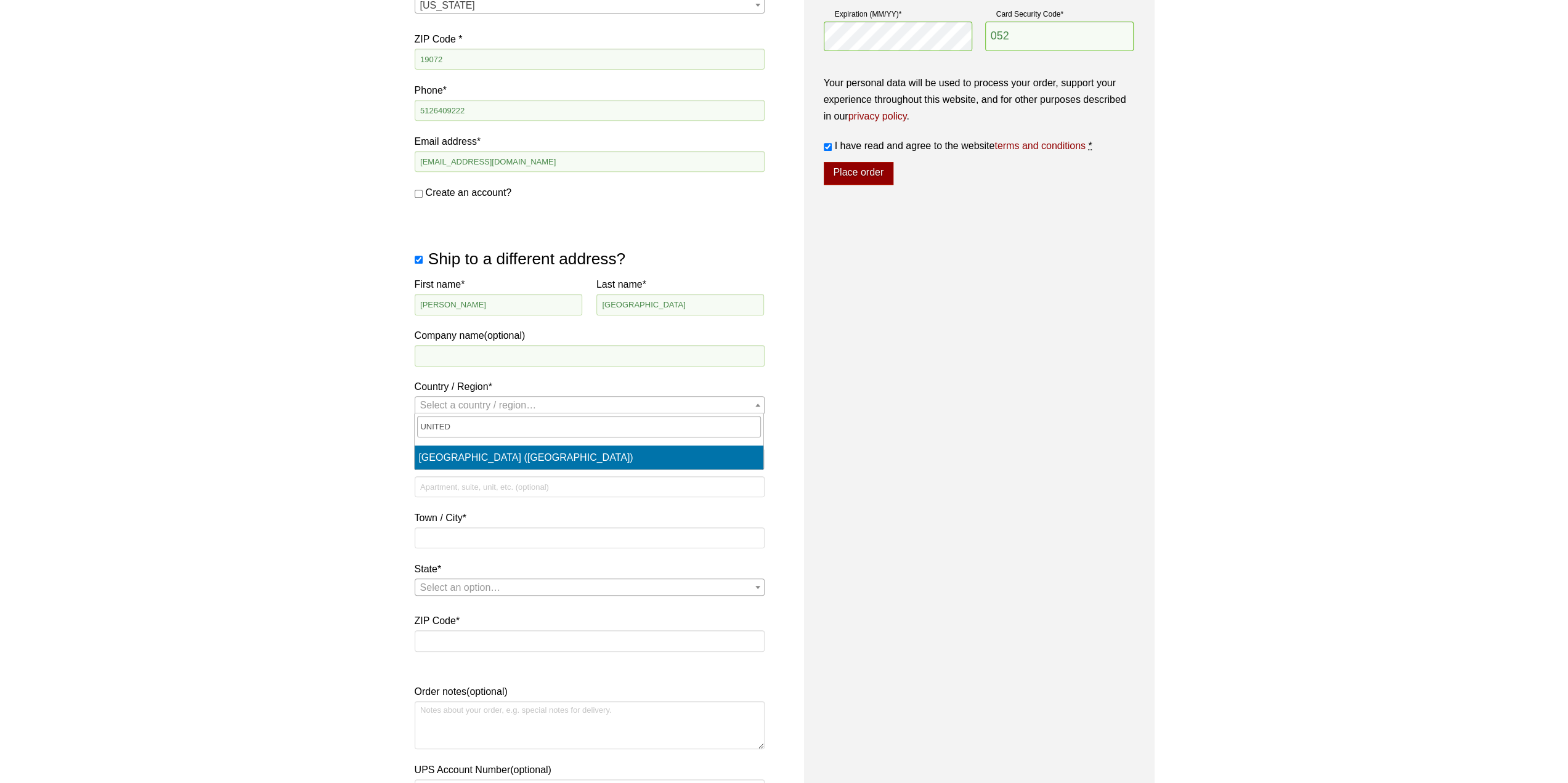
type input "UNITED"
select select "US"
select select "TX"
select select "US"
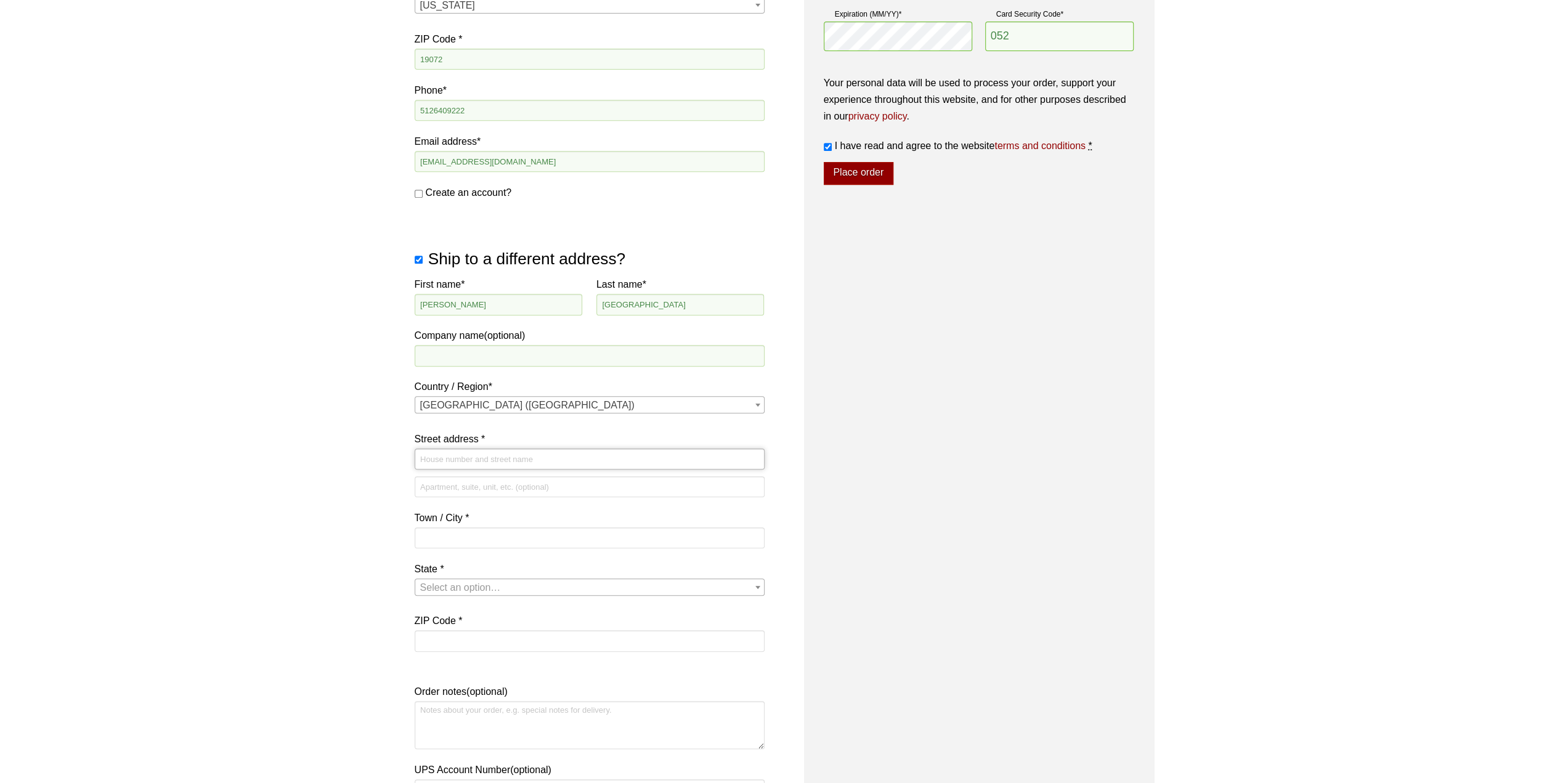
click at [488, 453] on input "Street address *" at bounding box center [590, 459] width 350 height 21
type input "105 DUDLEY AVE"
type input "NARBERTH"
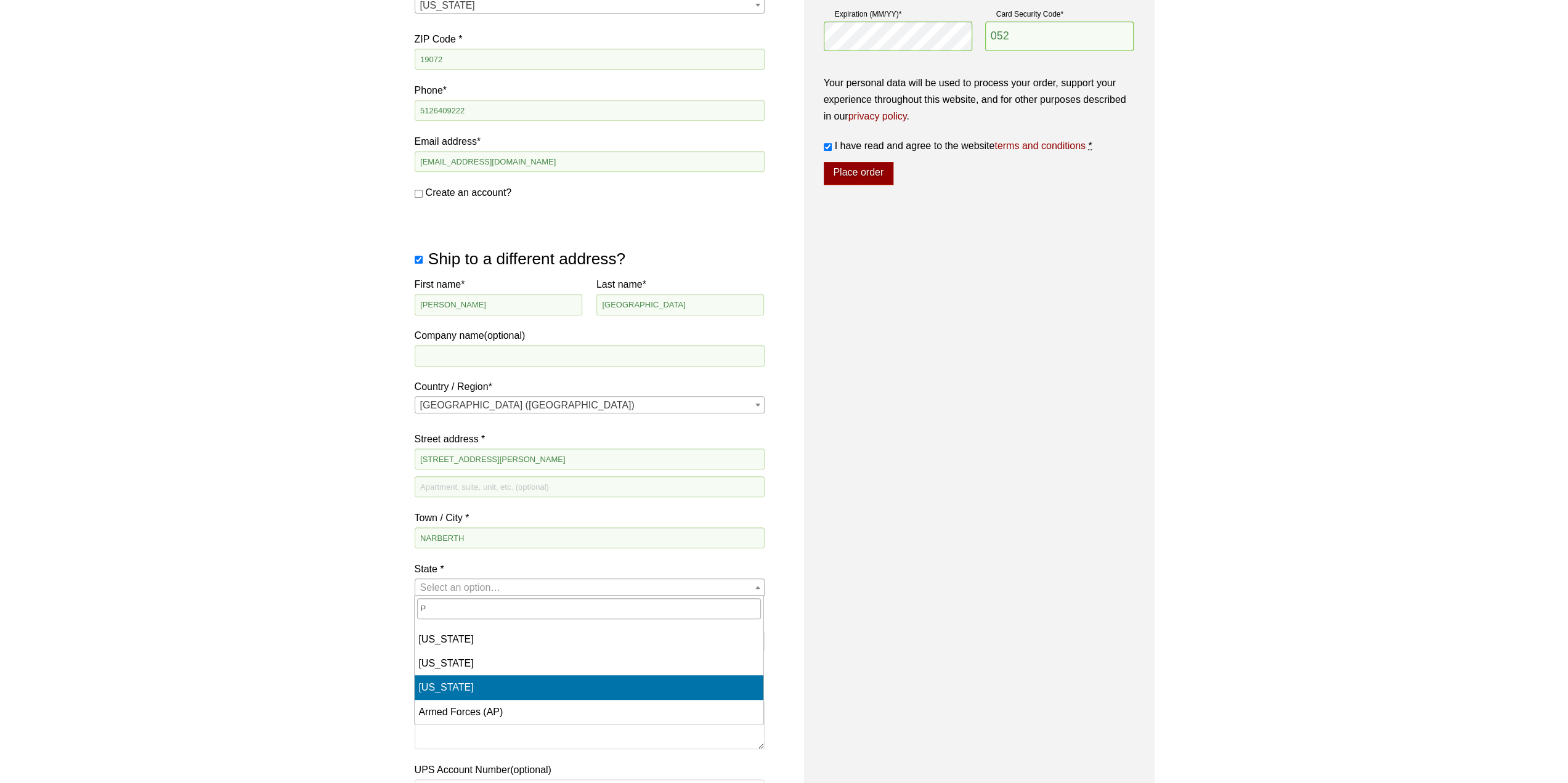
select select "PA"
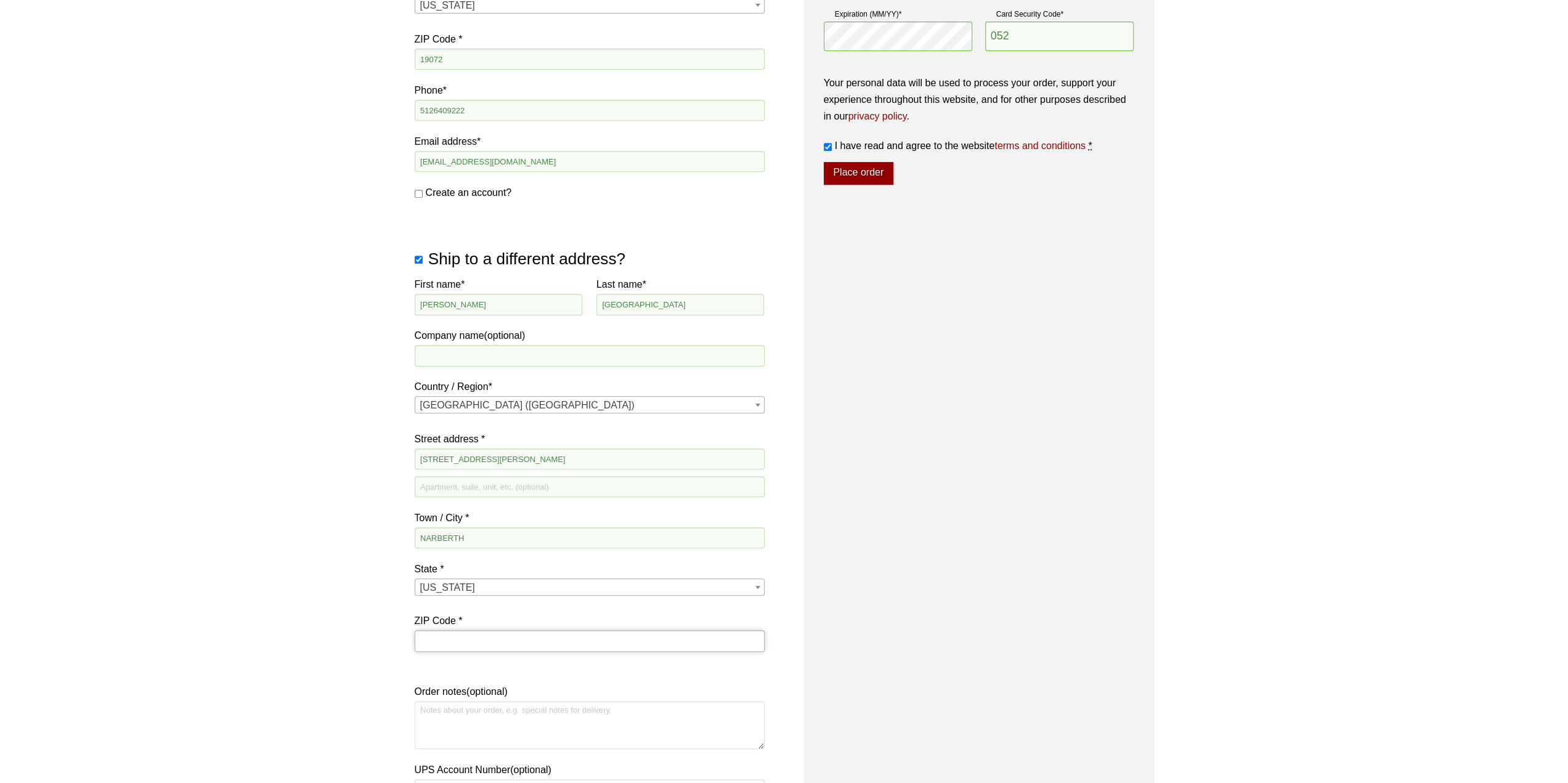
click at [479, 632] on input "ZIP Code *" at bounding box center [590, 641] width 350 height 21
type input "19072"
click at [340, 462] on div "Our website has detected that you are using an outdated browser that will preve…" at bounding box center [784, 311] width 1568 height 1597
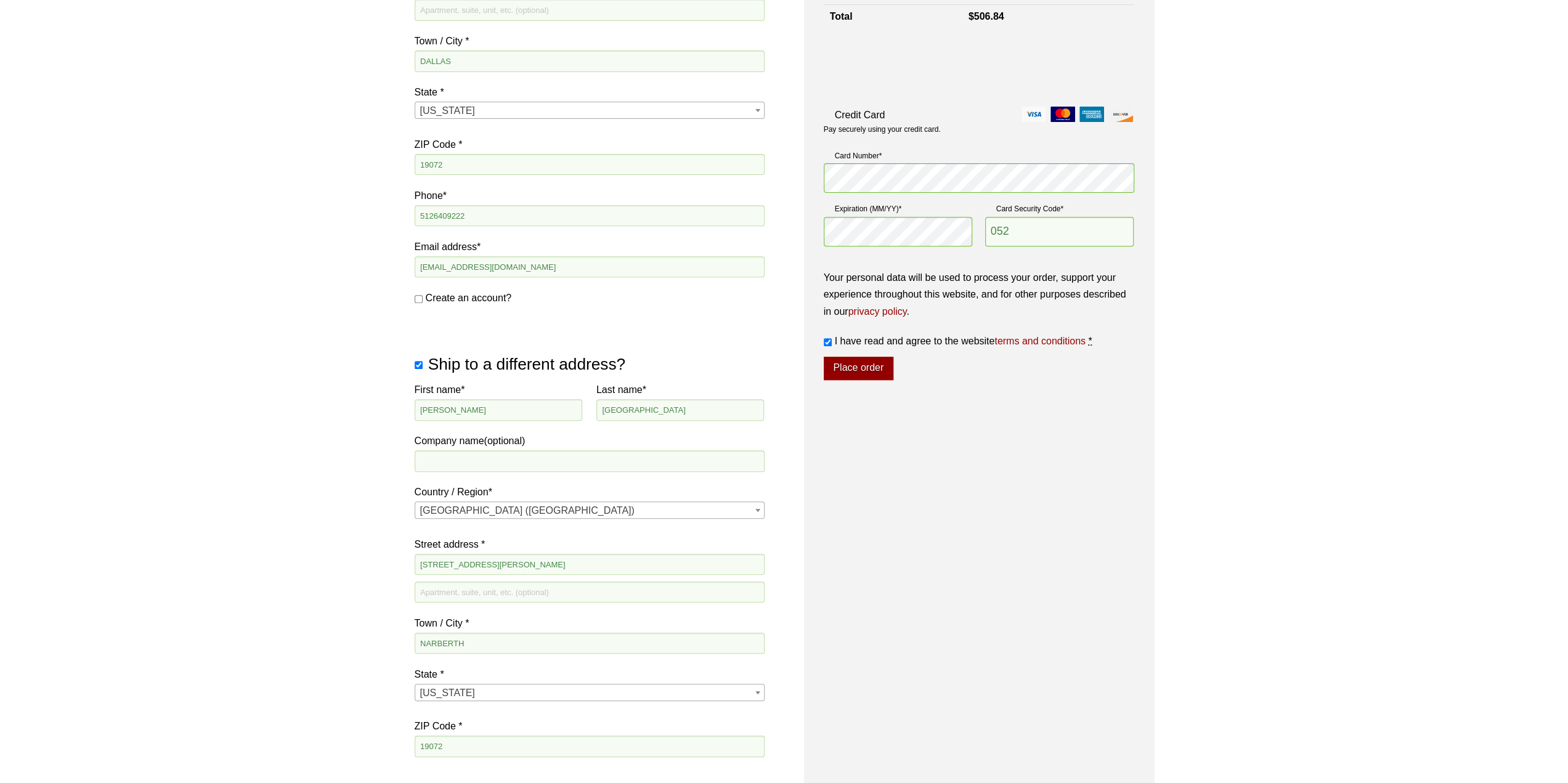
scroll to position [0, 0]
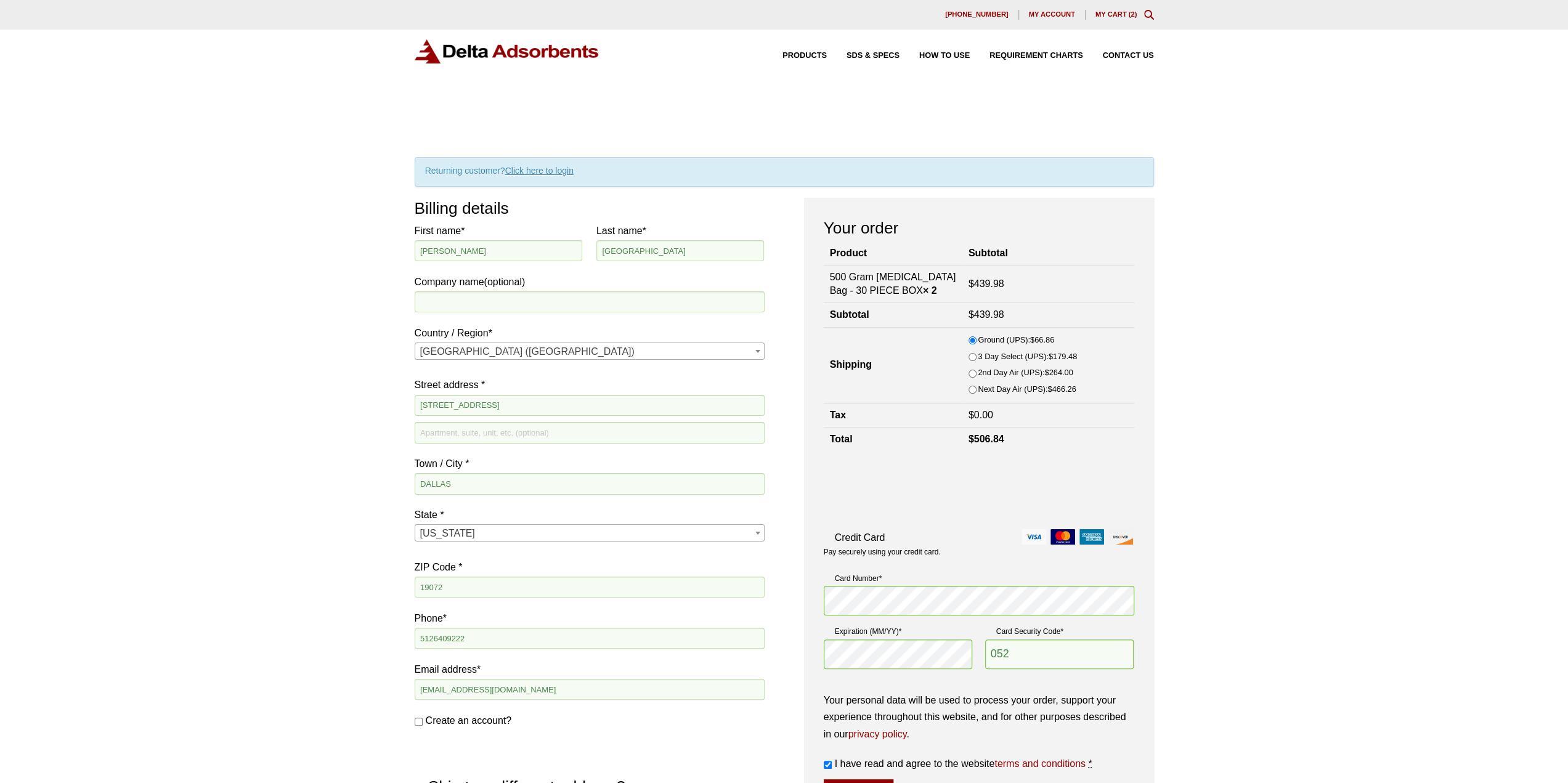
click at [968, 377] on input "2nd Day Air (UPS): $ 264.00" at bounding box center [972, 373] width 8 height 8
radio input "true"
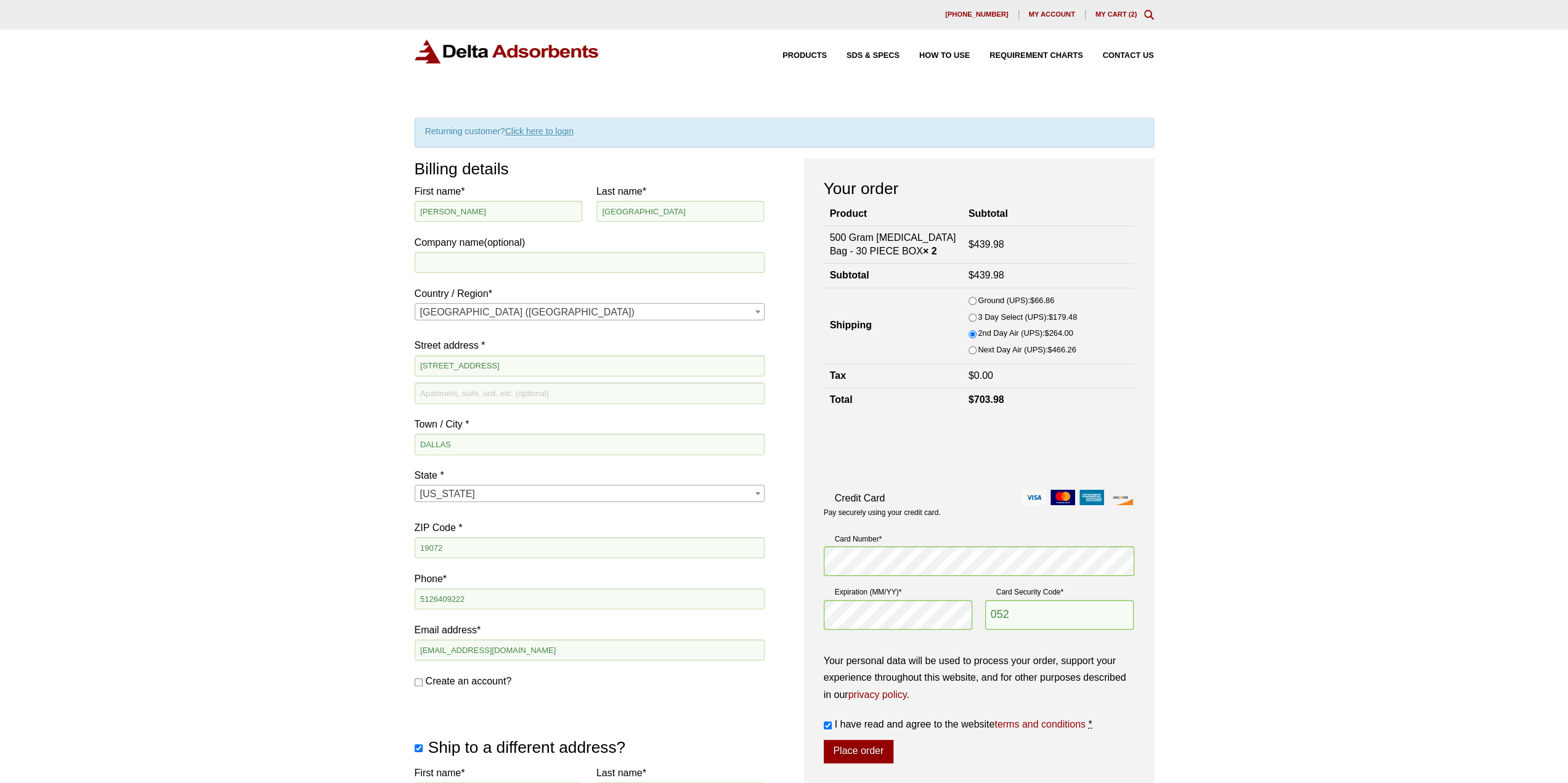
click at [1260, 367] on div "Our website has detected that you are using an outdated browser that will preve…" at bounding box center [784, 799] width 1568 height 1597
click at [1200, 325] on div "Our website has detected that you are using an outdated browser that will preve…" at bounding box center [784, 799] width 1568 height 1597
click at [1193, 323] on div "Our website has detected that you are using an outdated browser that will preve…" at bounding box center [784, 799] width 1568 height 1597
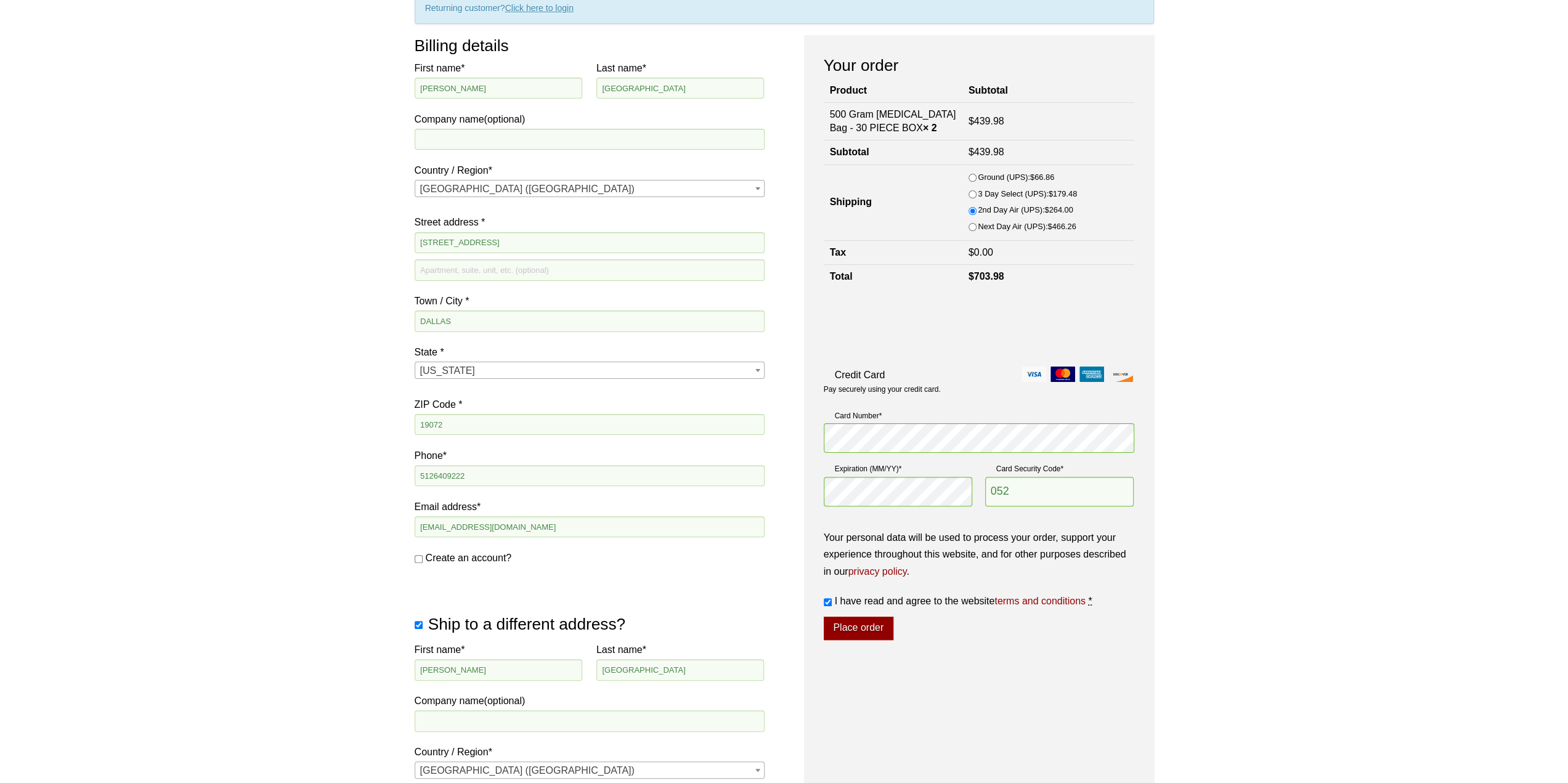
scroll to position [185, 0]
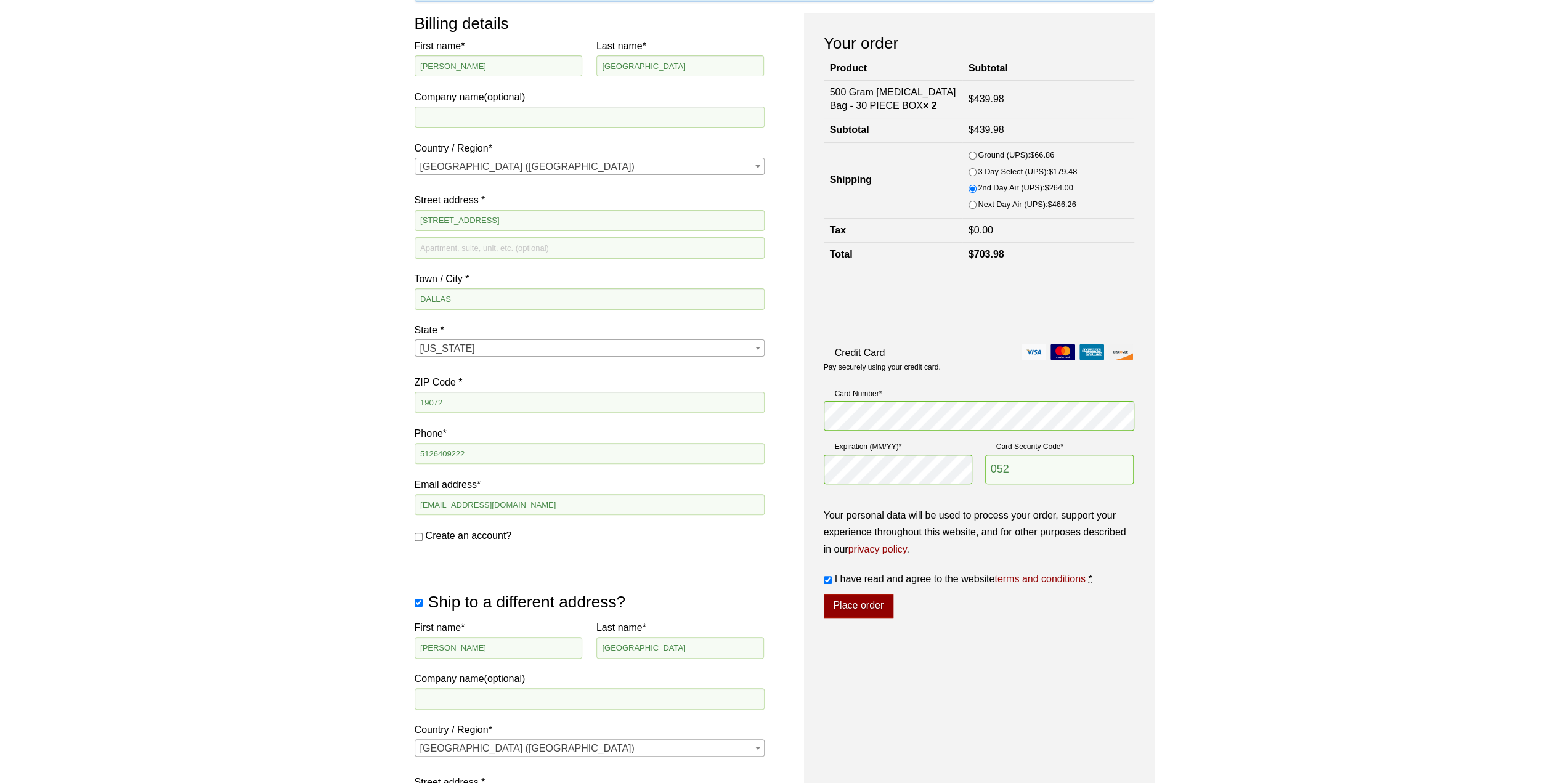
click at [1202, 204] on div "Our website has detected that you are using an outdated browser that will preve…" at bounding box center [784, 633] width 1568 height 1637
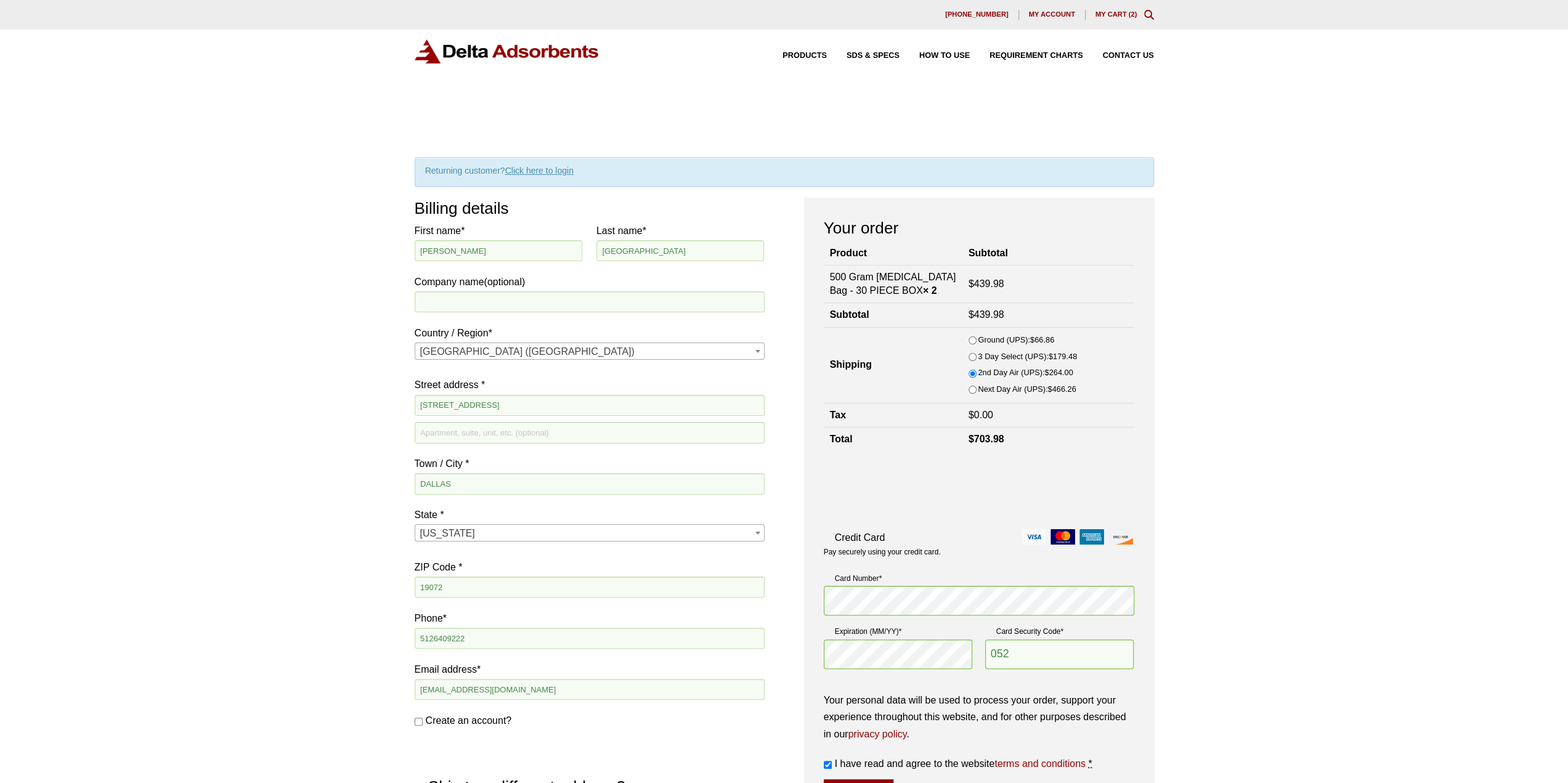
scroll to position [492, 0]
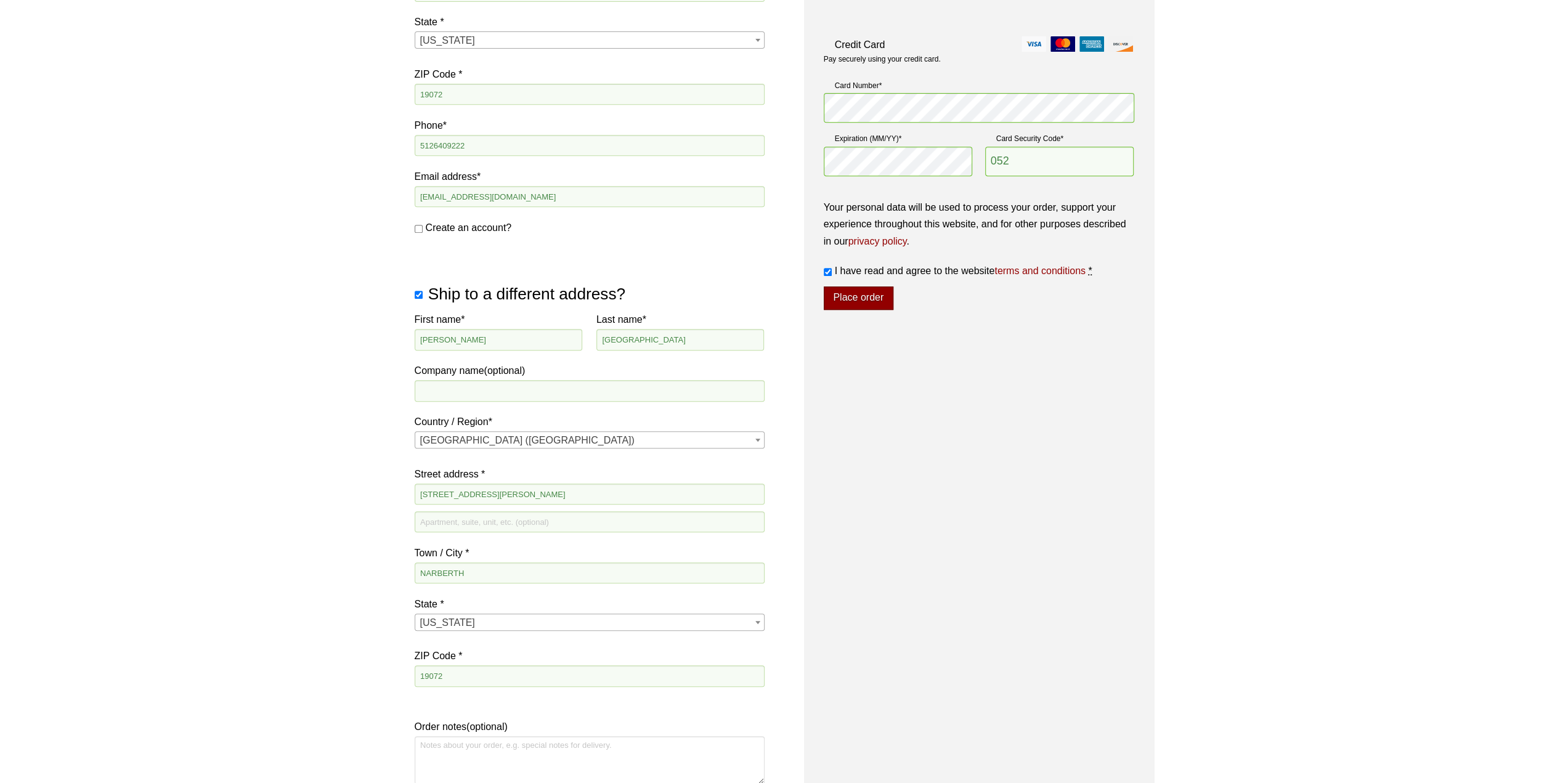
click at [863, 309] on button "Place order" at bounding box center [858, 297] width 69 height 23
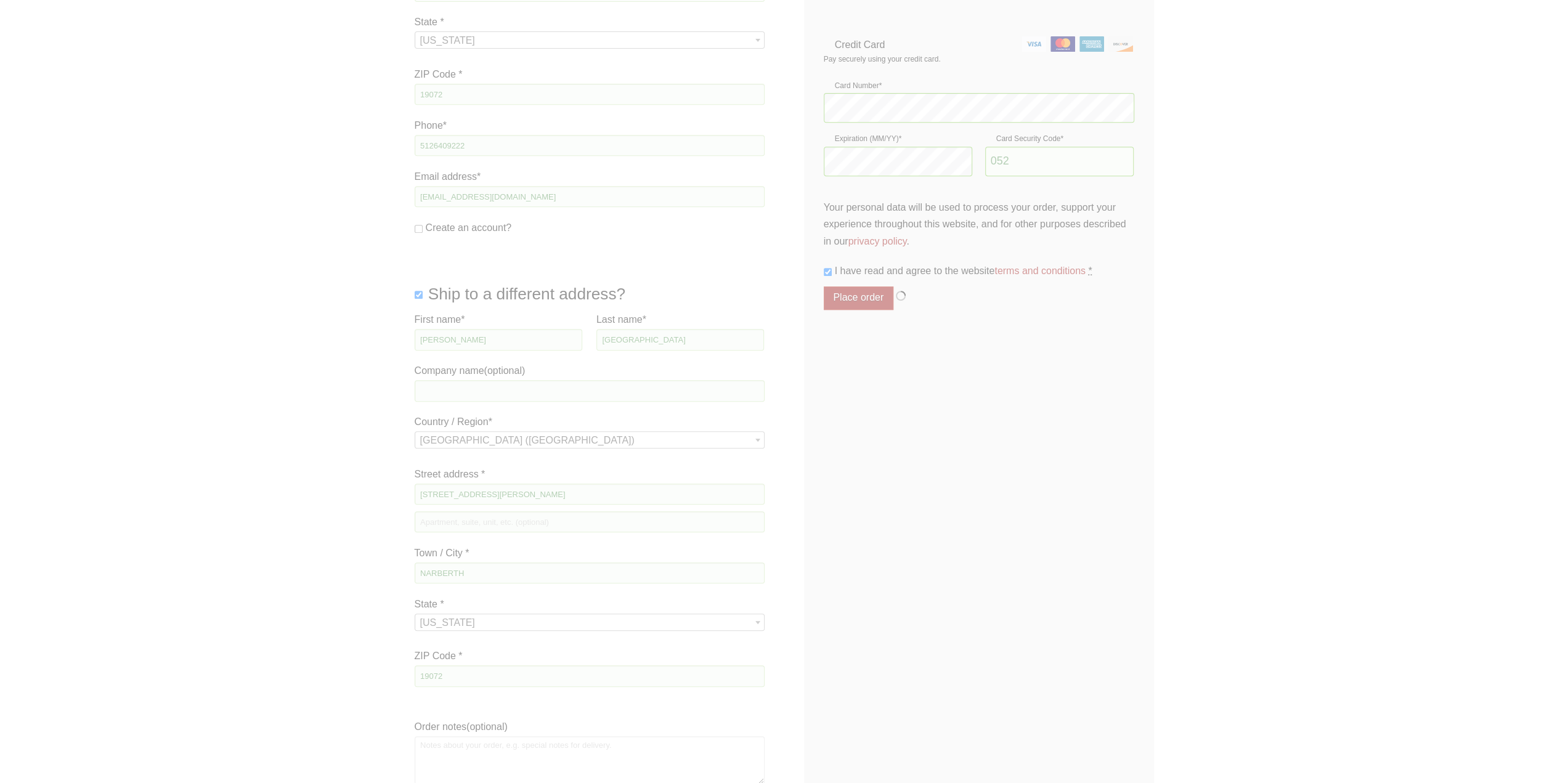
scroll to position [123, 0]
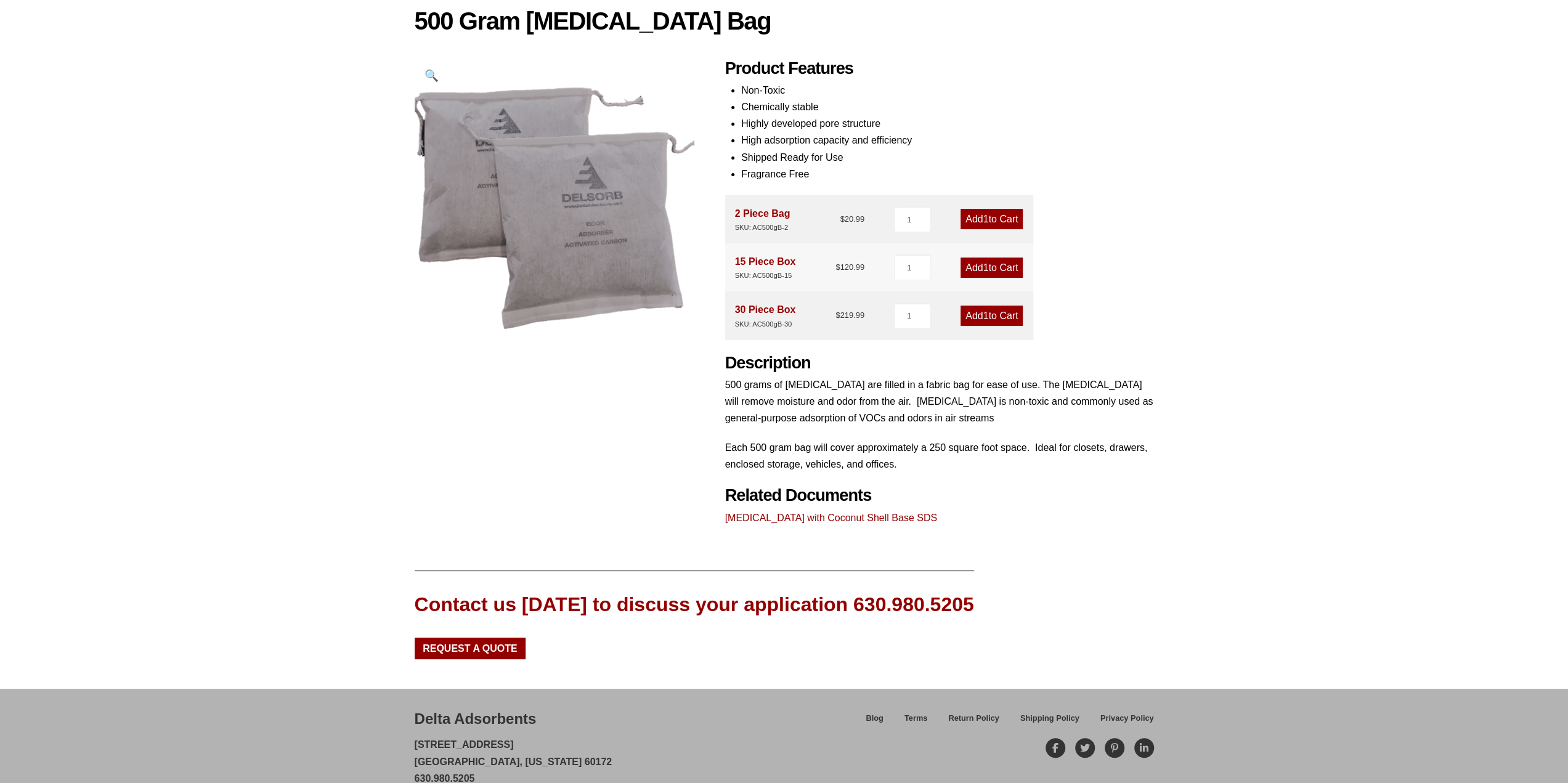
scroll to position [162, 0]
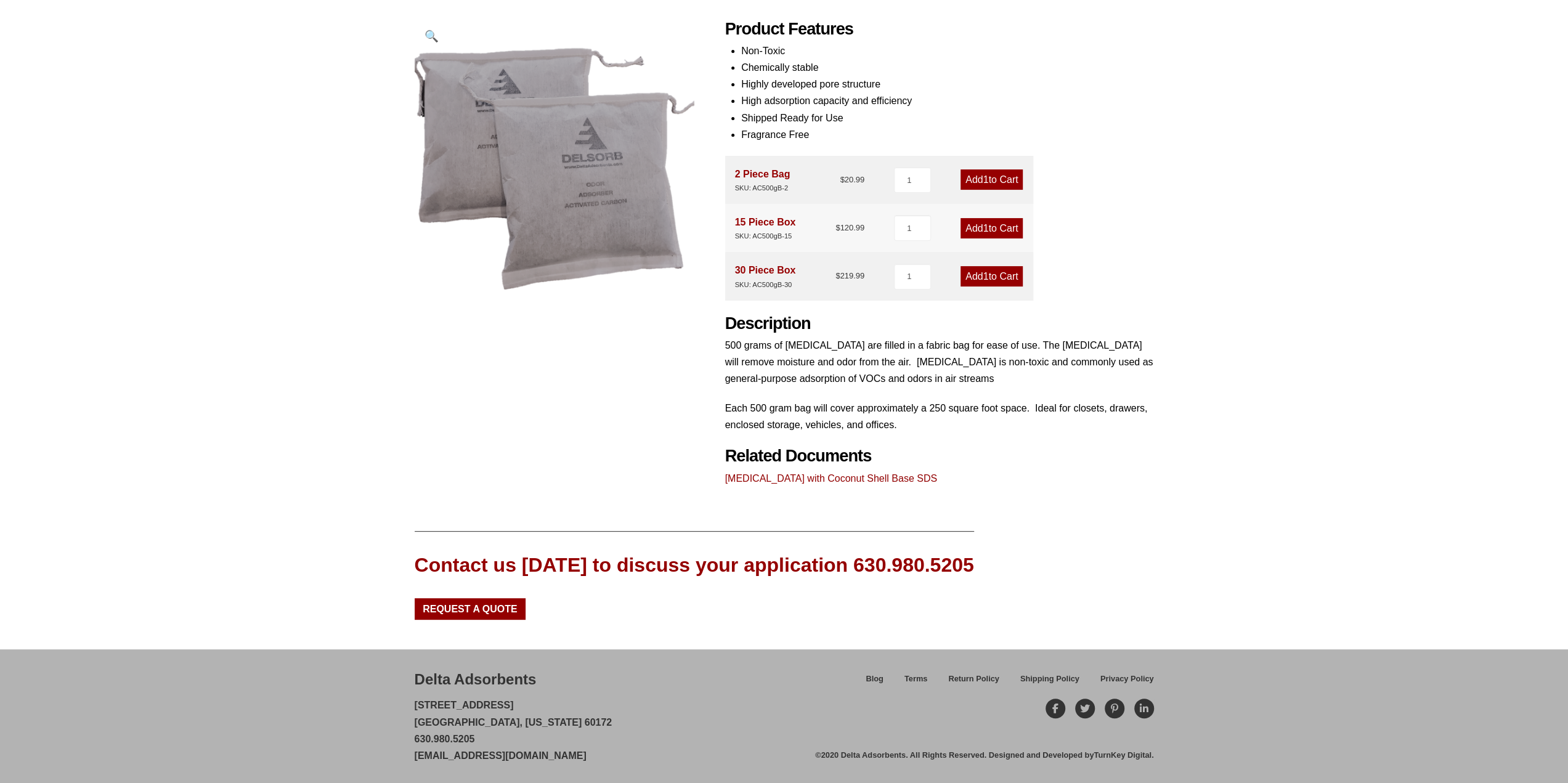
click at [1046, 243] on div "Product Features Non-Toxic Chemically stable Highly developed pore structure Hi…" at bounding box center [940, 253] width 429 height 467
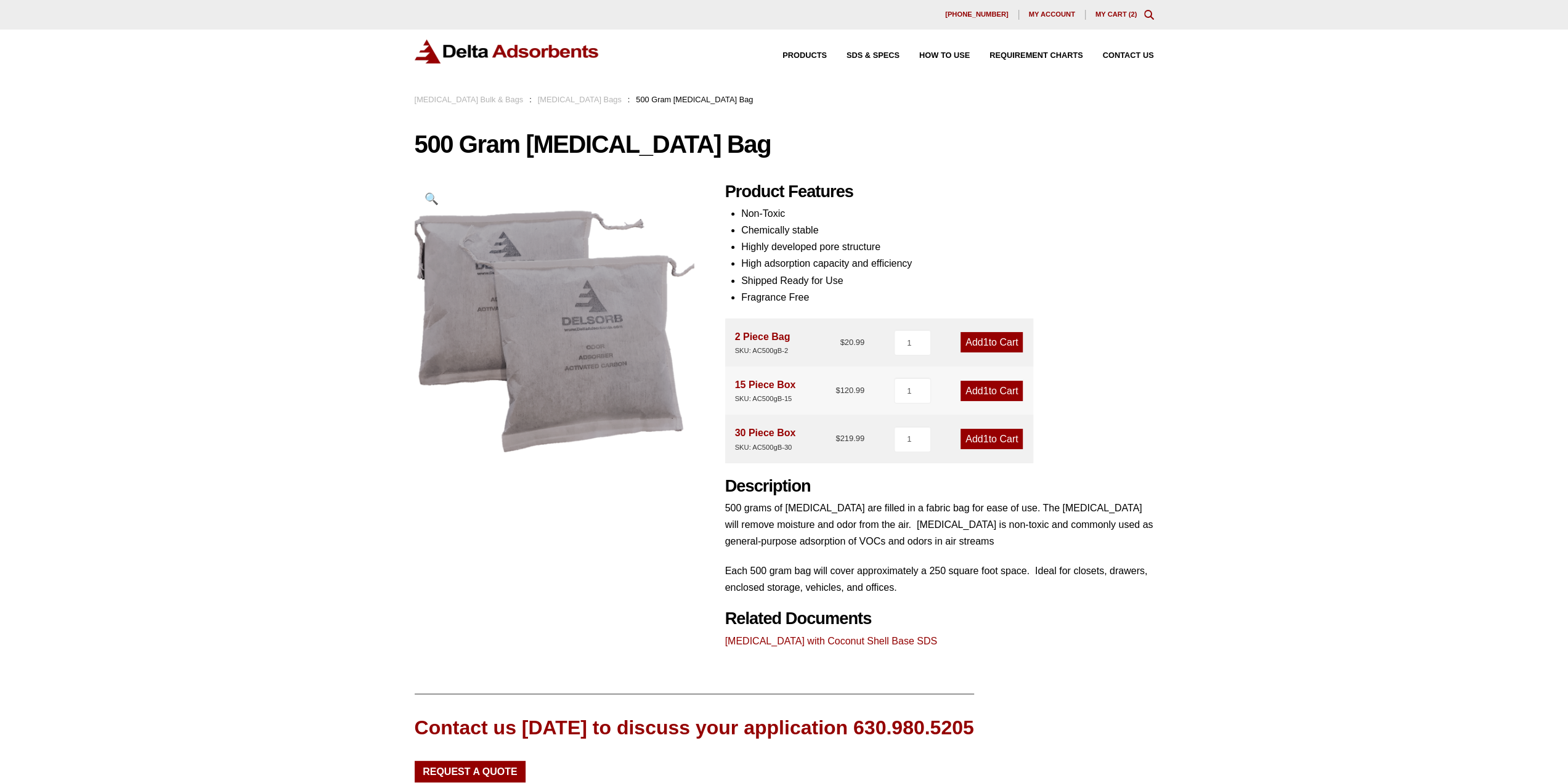
click at [877, 641] on link "Activated Carbon with Coconut Shell Base SDS" at bounding box center [831, 641] width 212 height 11
click at [1128, 248] on li "Highly developed pore structure" at bounding box center [948, 246] width 413 height 17
click at [1083, 246] on li "Highly developed pore structure" at bounding box center [948, 246] width 413 height 17
click at [1050, 246] on li "Highly developed pore structure" at bounding box center [948, 246] width 413 height 17
click at [1038, 243] on li "Highly developed pore structure" at bounding box center [948, 246] width 413 height 17
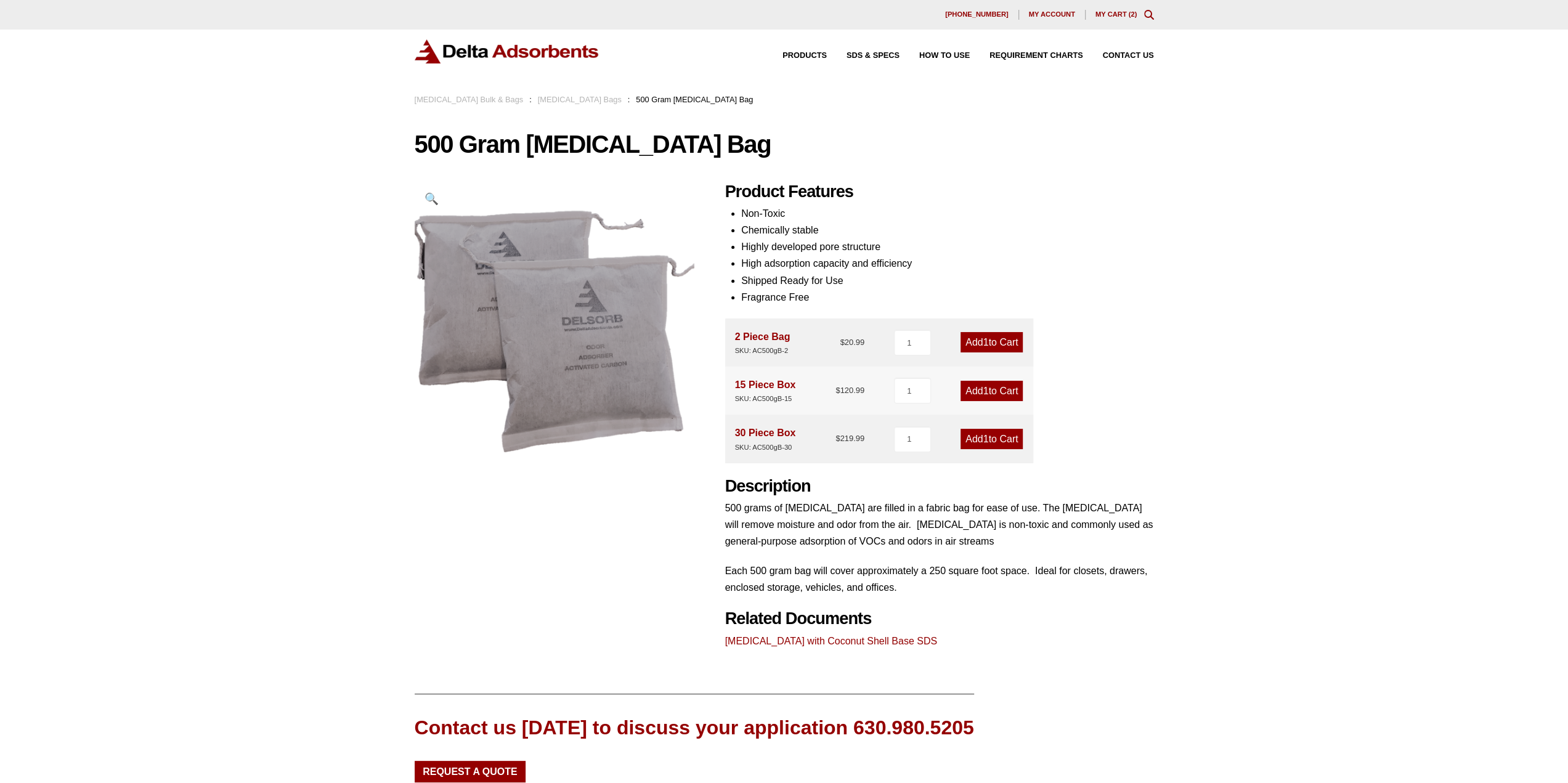
click at [1053, 220] on li "Non-Toxic" at bounding box center [948, 213] width 413 height 17
click at [1075, 214] on li "Non-Toxic" at bounding box center [948, 213] width 413 height 17
click at [1065, 222] on li "Chemically stable" at bounding box center [948, 230] width 413 height 17
click at [1025, 233] on li "Chemically stable" at bounding box center [948, 230] width 413 height 17
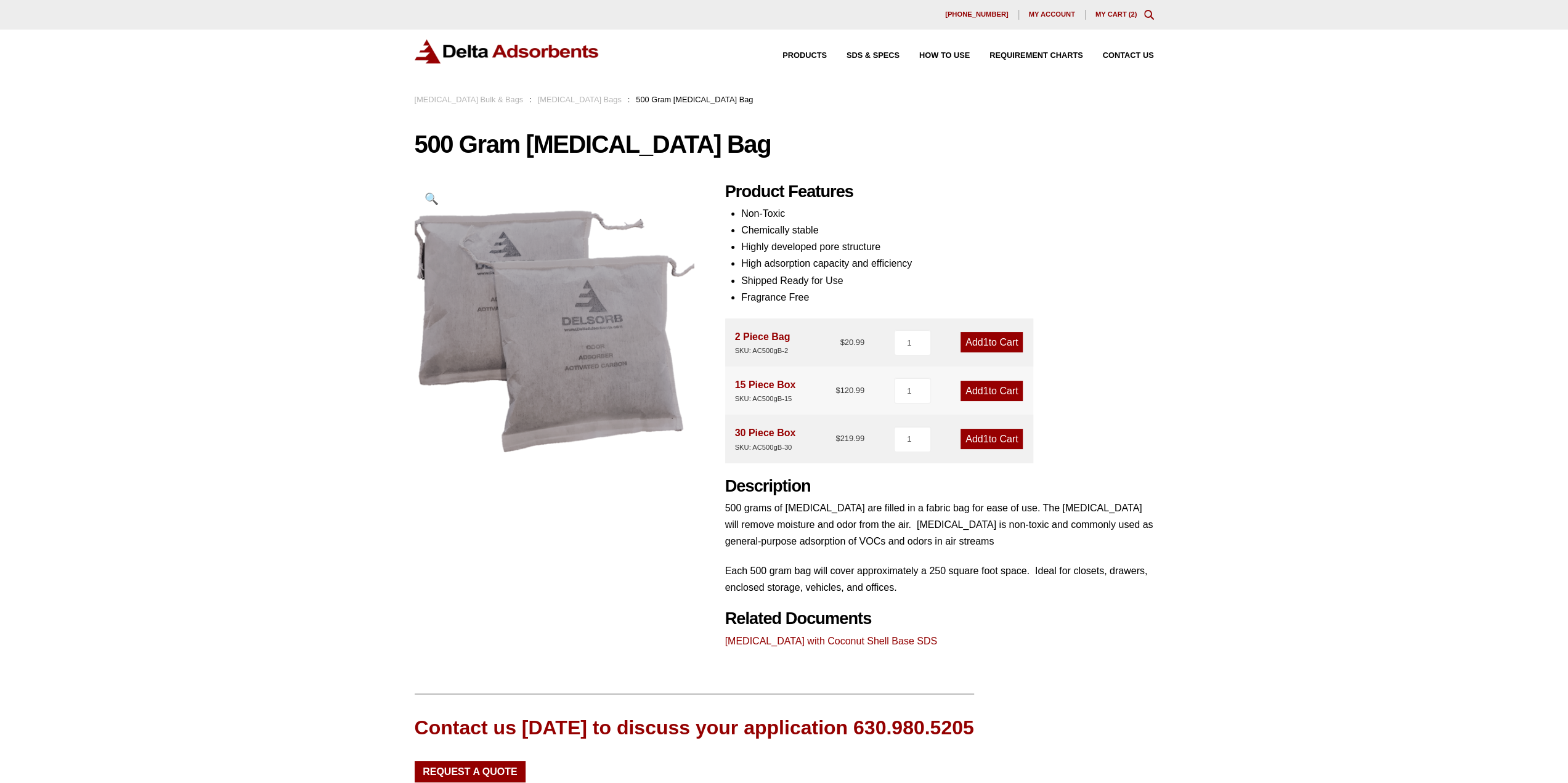
click at [1044, 232] on li "Chemically stable" at bounding box center [948, 230] width 413 height 17
click at [1058, 232] on li "Chemically stable" at bounding box center [948, 230] width 413 height 17
click at [1112, 11] on link "My Cart ( 2 )" at bounding box center [1116, 14] width 42 height 7
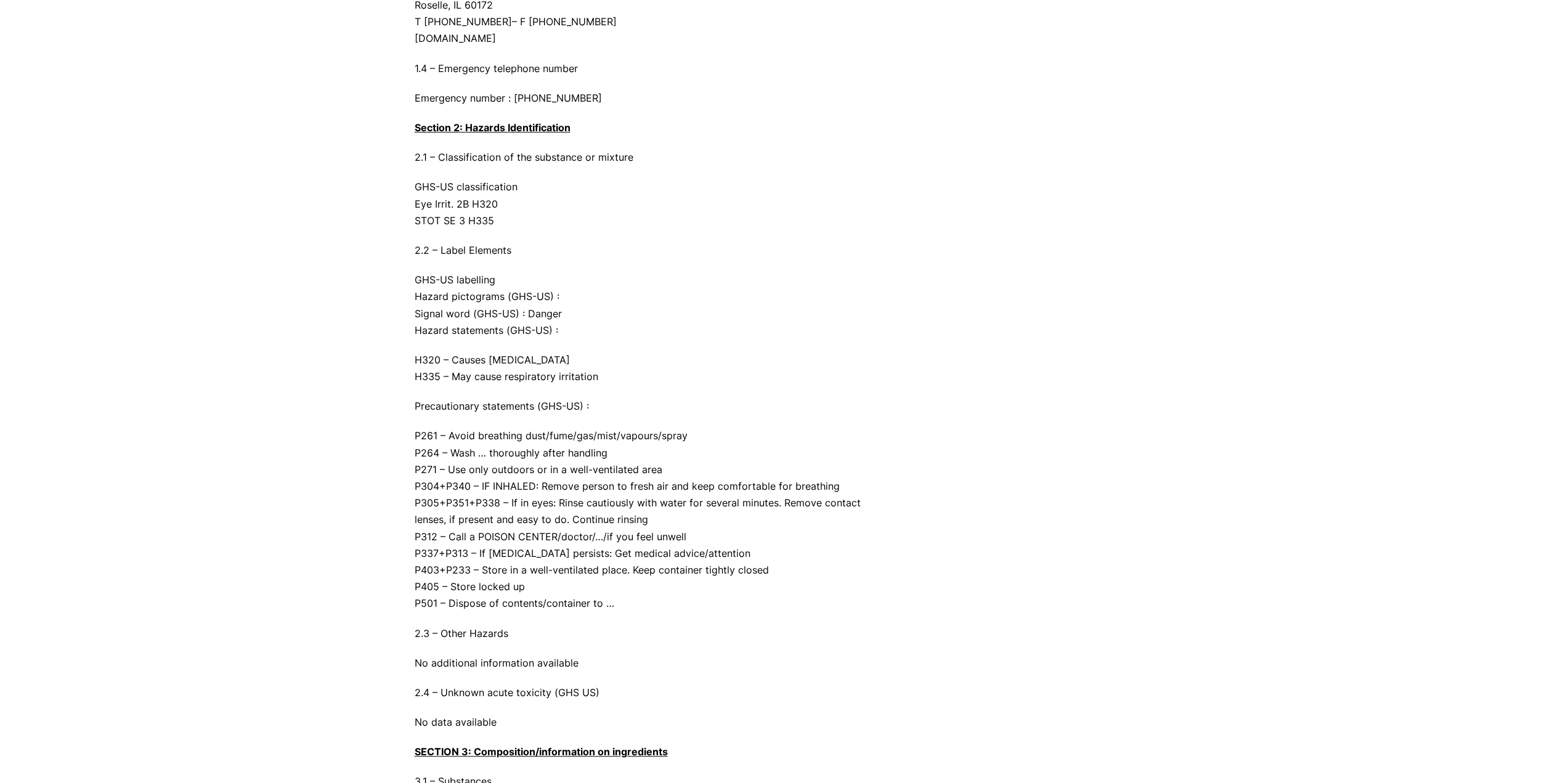
scroll to position [616, 0]
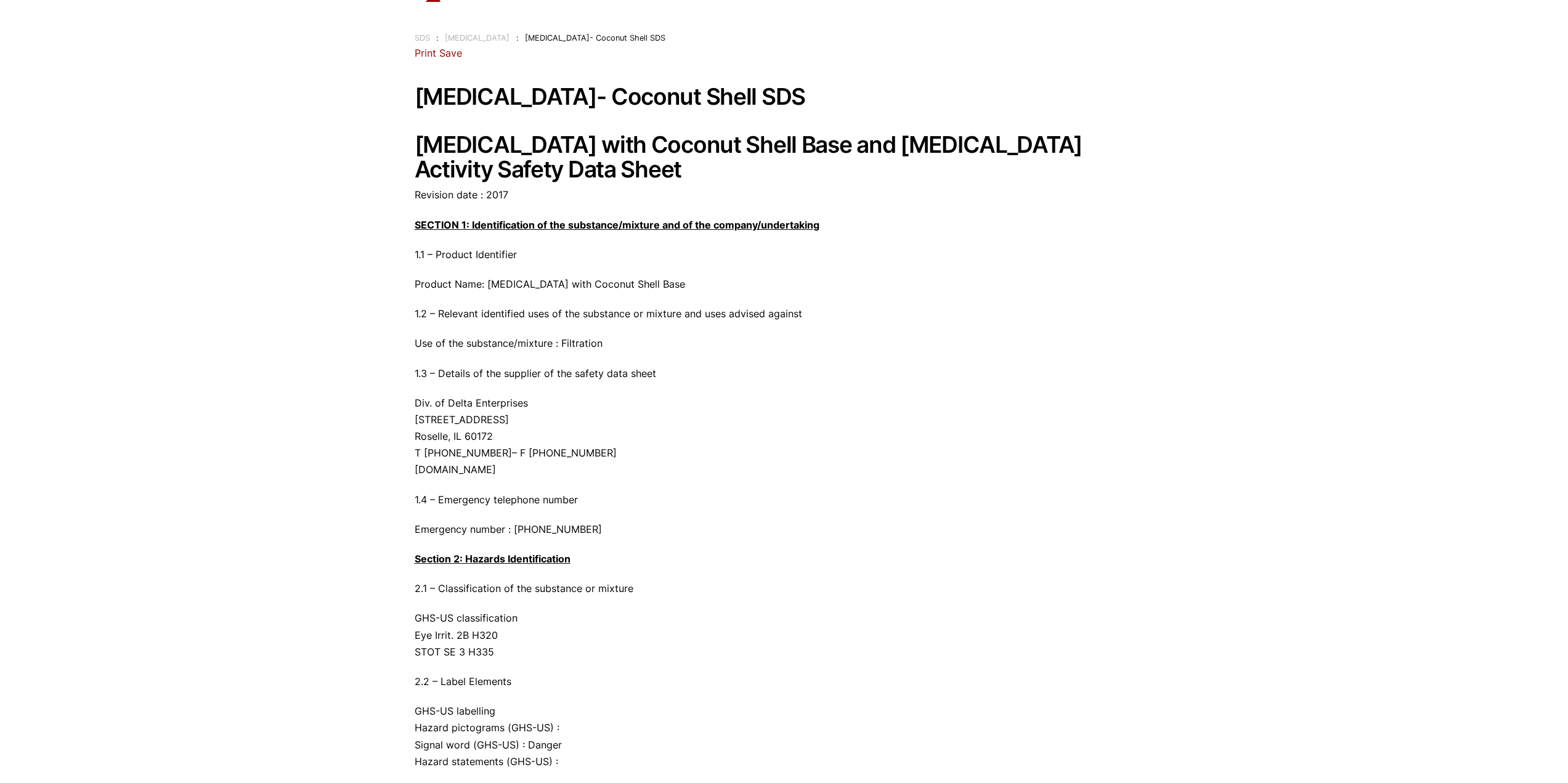
scroll to position [0, 0]
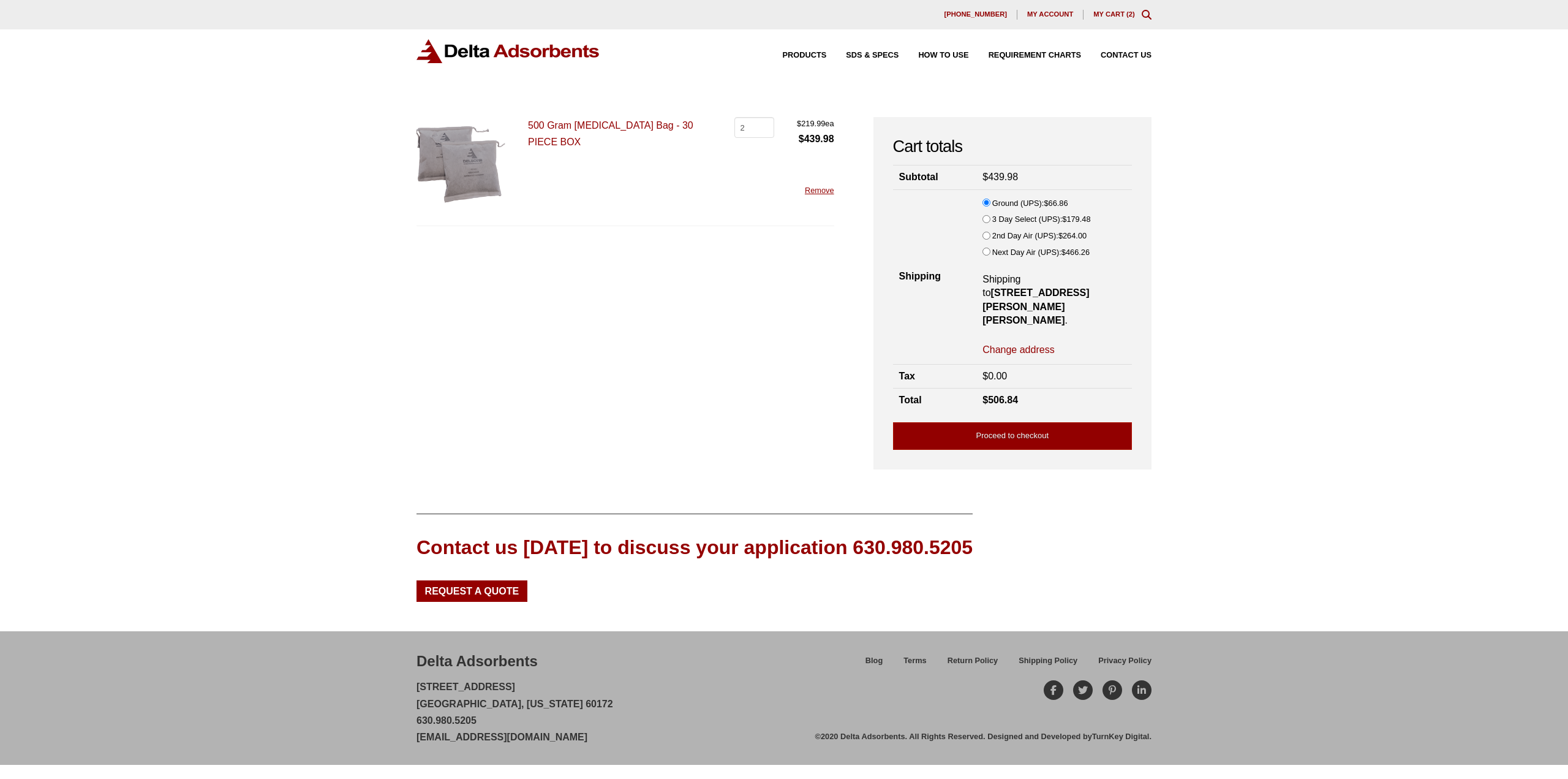
click at [1252, 245] on div "Our website has detected that you are using an outdated browser that will preve…" at bounding box center [784, 389] width 1568 height 779
click at [1253, 245] on div "Our website has detected that you are using an outdated browser that will preve…" at bounding box center [784, 389] width 1568 height 779
click at [1253, 244] on div "Our website has detected that you are using an outdated browser that will preve…" at bounding box center [784, 389] width 1568 height 779
click at [1208, 247] on div "Our website has detected that you are using an outdated browser that will preve…" at bounding box center [784, 389] width 1568 height 779
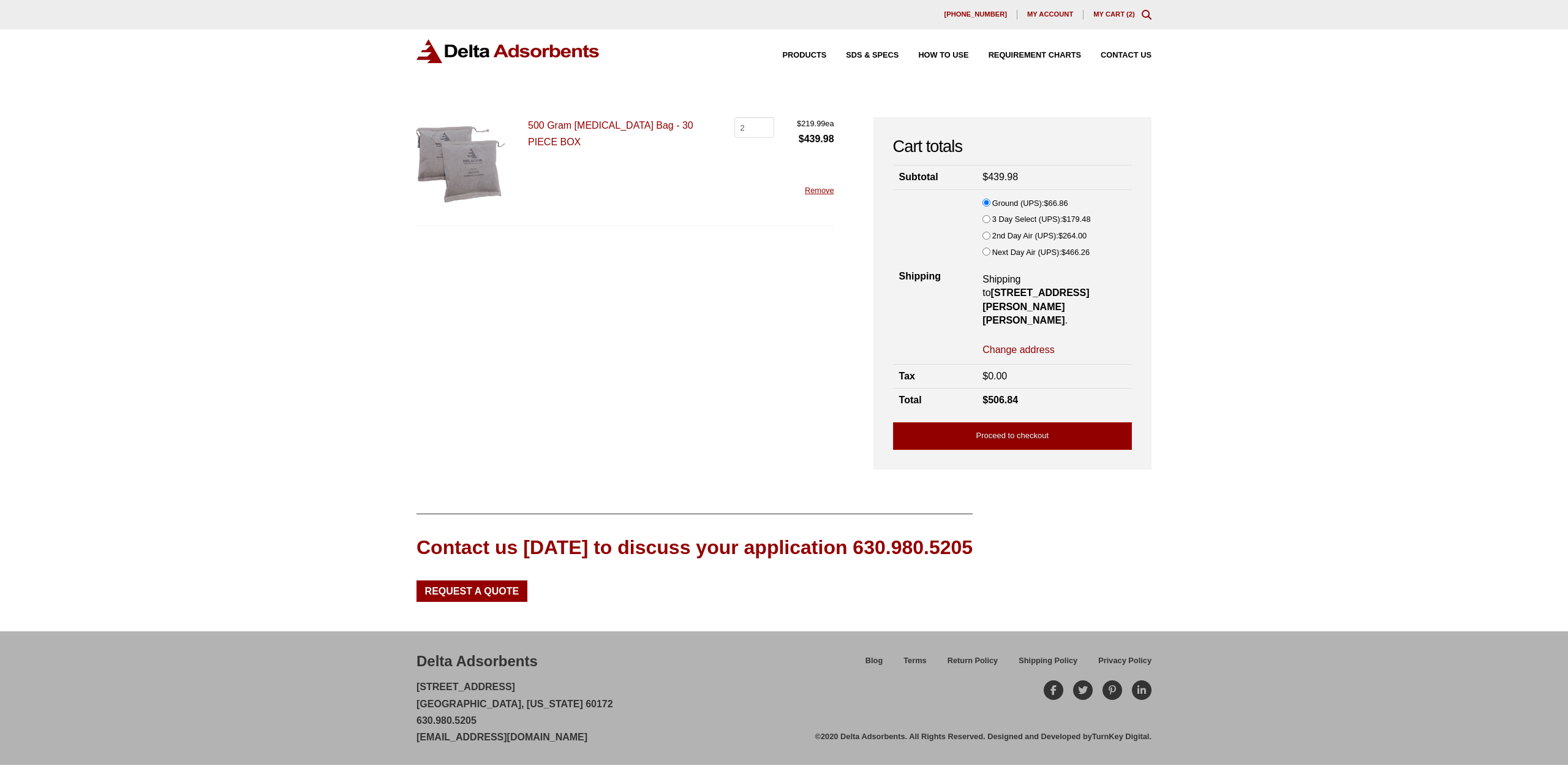
click at [1213, 246] on div "Our website has detected that you are using an outdated browser that will preve…" at bounding box center [784, 389] width 1568 height 779
click at [1210, 246] on div "Our website has detected that you are using an outdated browser that will preve…" at bounding box center [784, 389] width 1568 height 779
click at [989, 248] on input "Next Day Air (UPS): $ 466.26" at bounding box center [986, 251] width 8 height 8
radio input "true"
click at [1174, 198] on div "Our website has detected that you are using an outdated browser that will preve…" at bounding box center [784, 389] width 1568 height 779
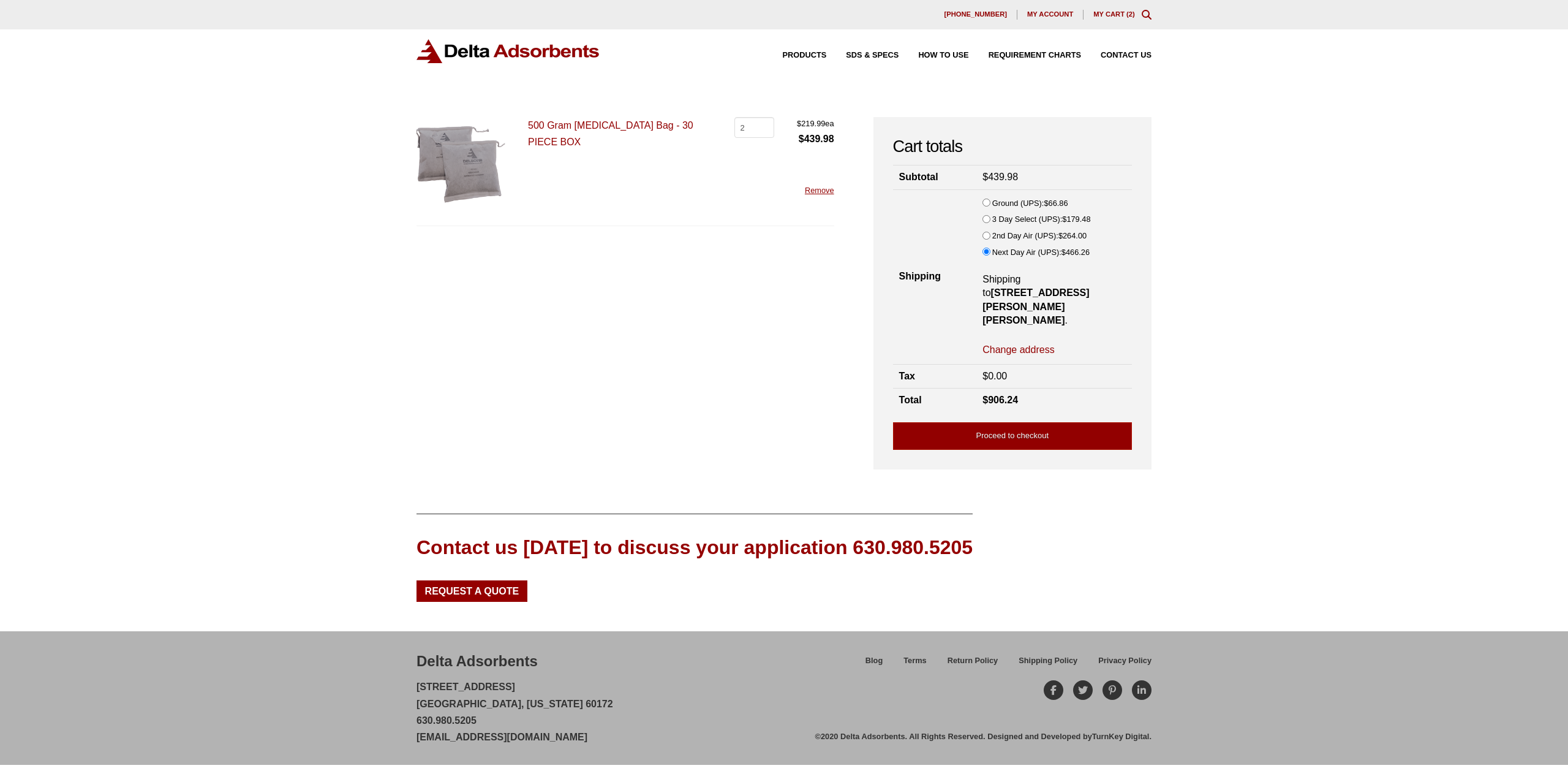
click at [1174, 198] on div "Our website has detected that you are using an outdated browser that will preve…" at bounding box center [784, 389] width 1568 height 779
click at [1008, 422] on link "Proceed to checkout" at bounding box center [1012, 436] width 239 height 27
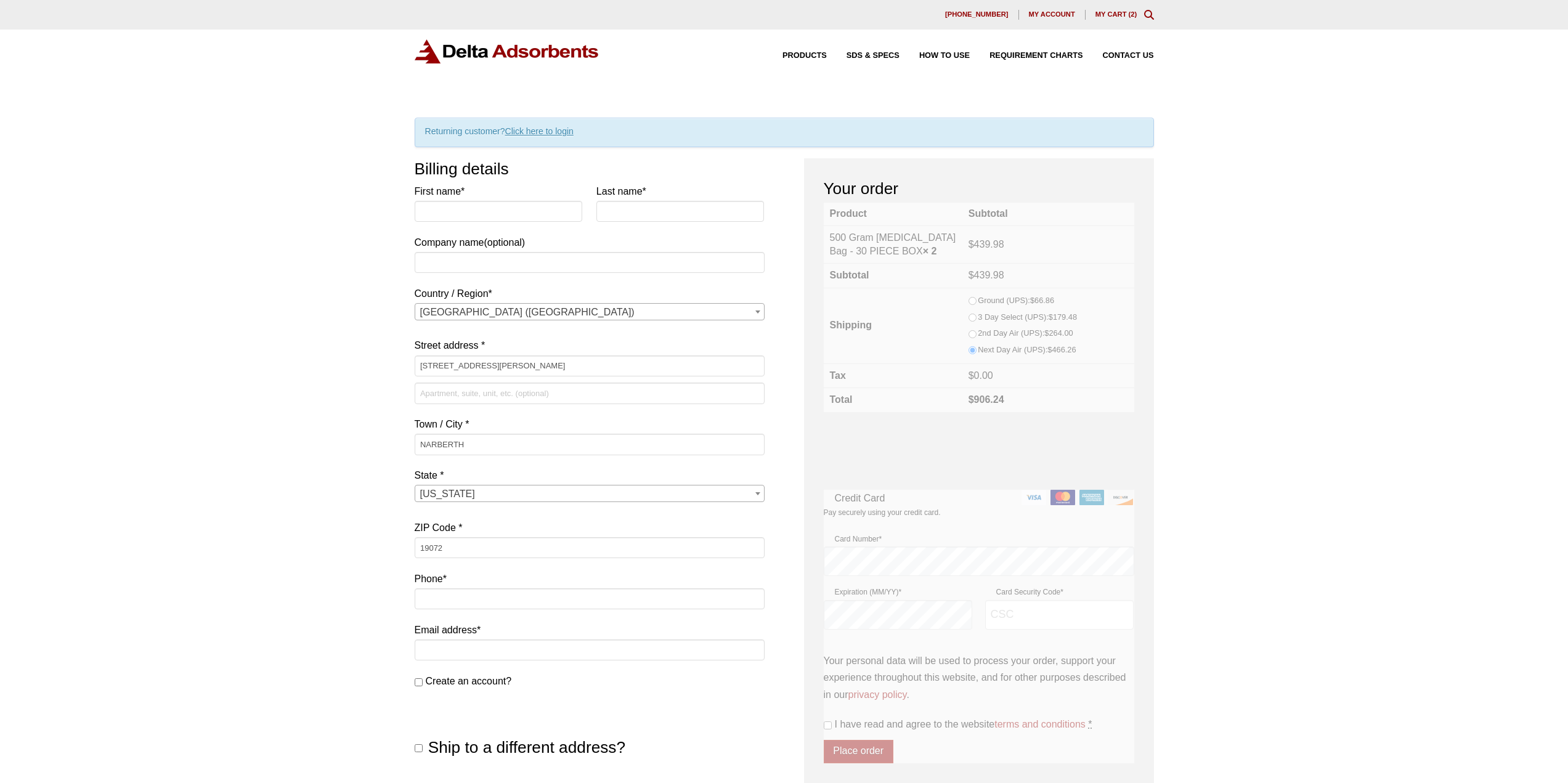
select select "PA"
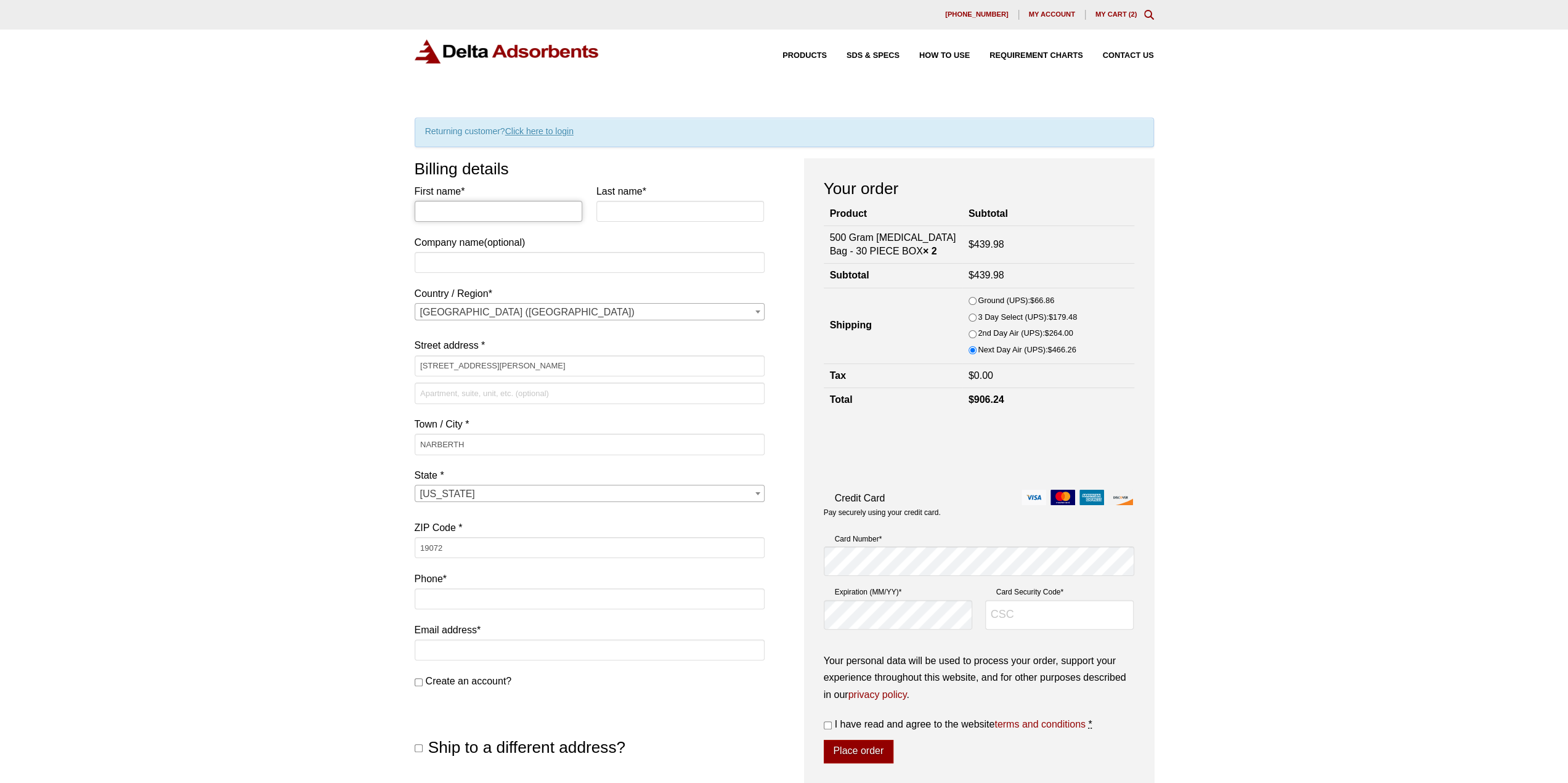
click at [493, 211] on input "First name *" at bounding box center [498, 211] width 168 height 21
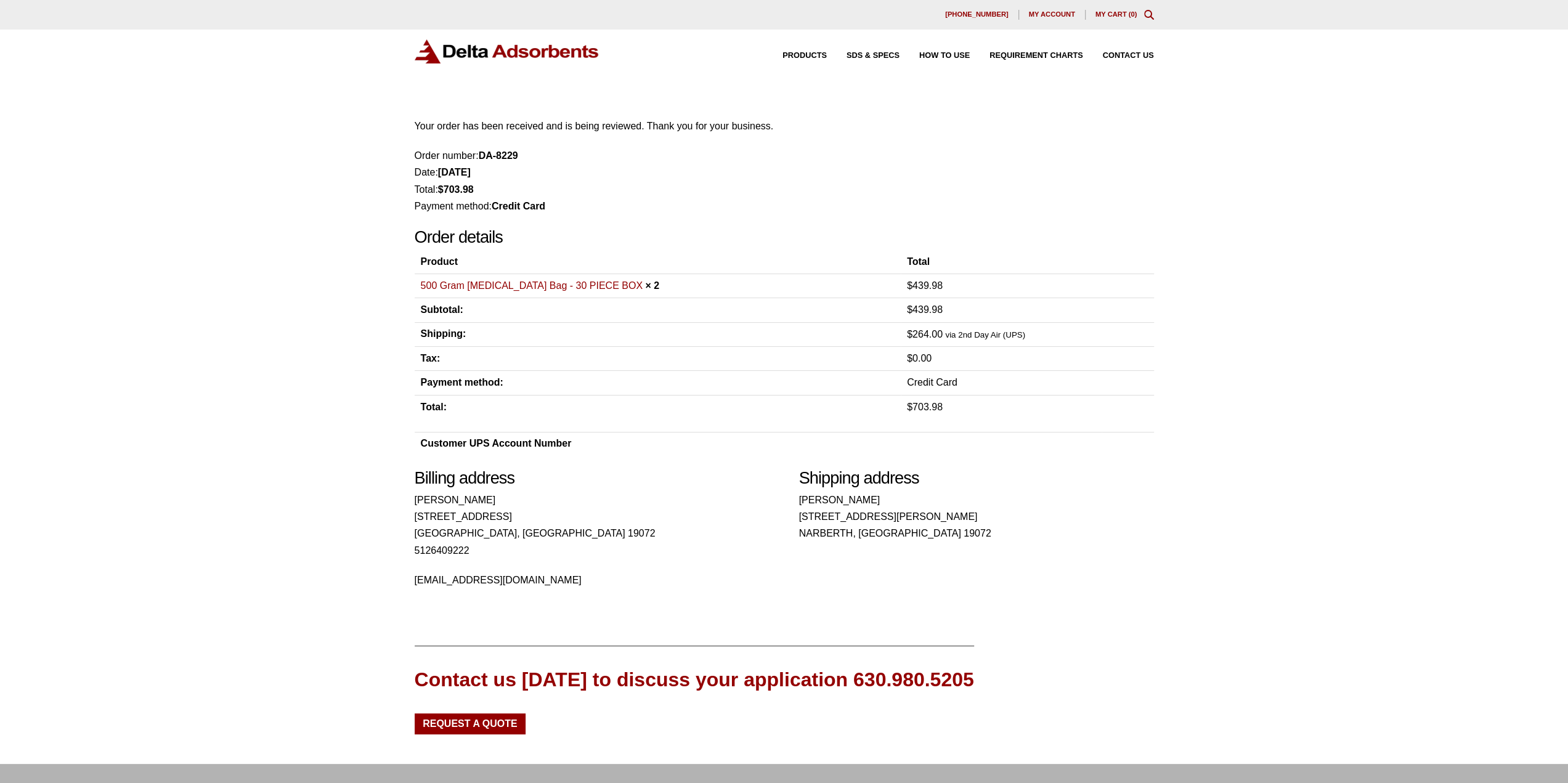
click at [526, 54] on img at bounding box center [507, 51] width 185 height 24
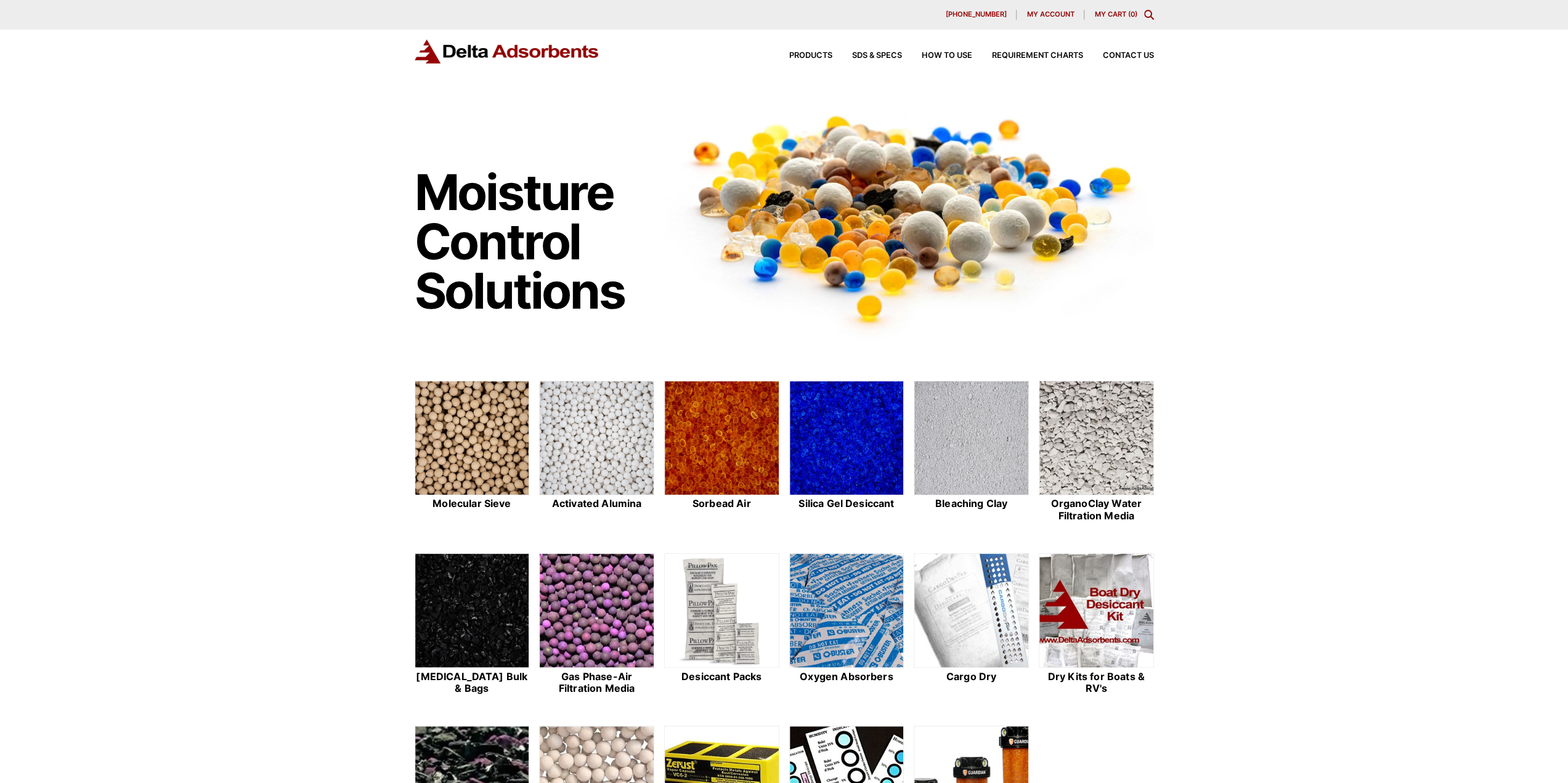
scroll to position [185, 0]
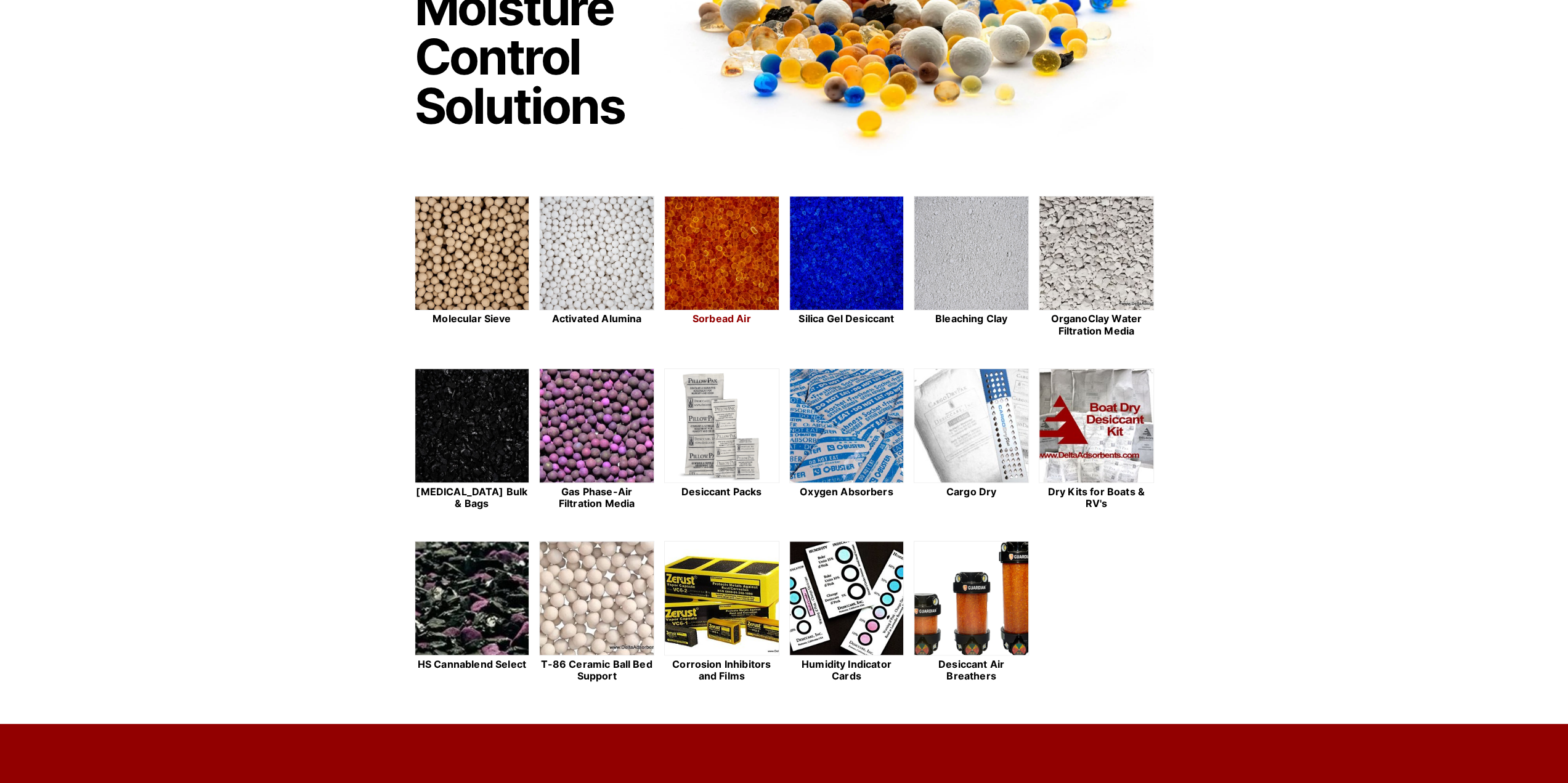
click at [710, 261] on img at bounding box center [721, 253] width 114 height 114
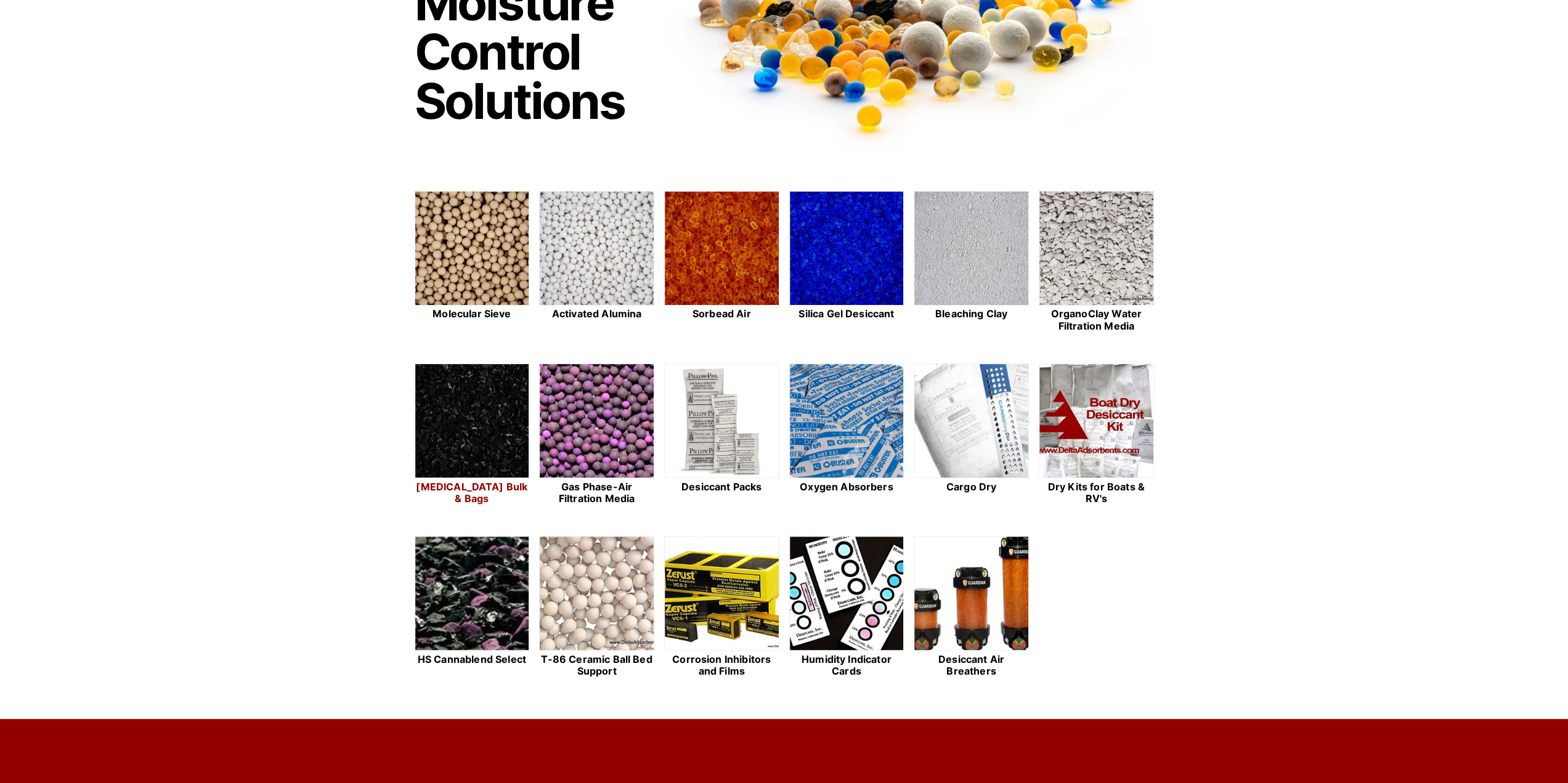
click at [501, 476] on img at bounding box center [472, 421] width 114 height 114
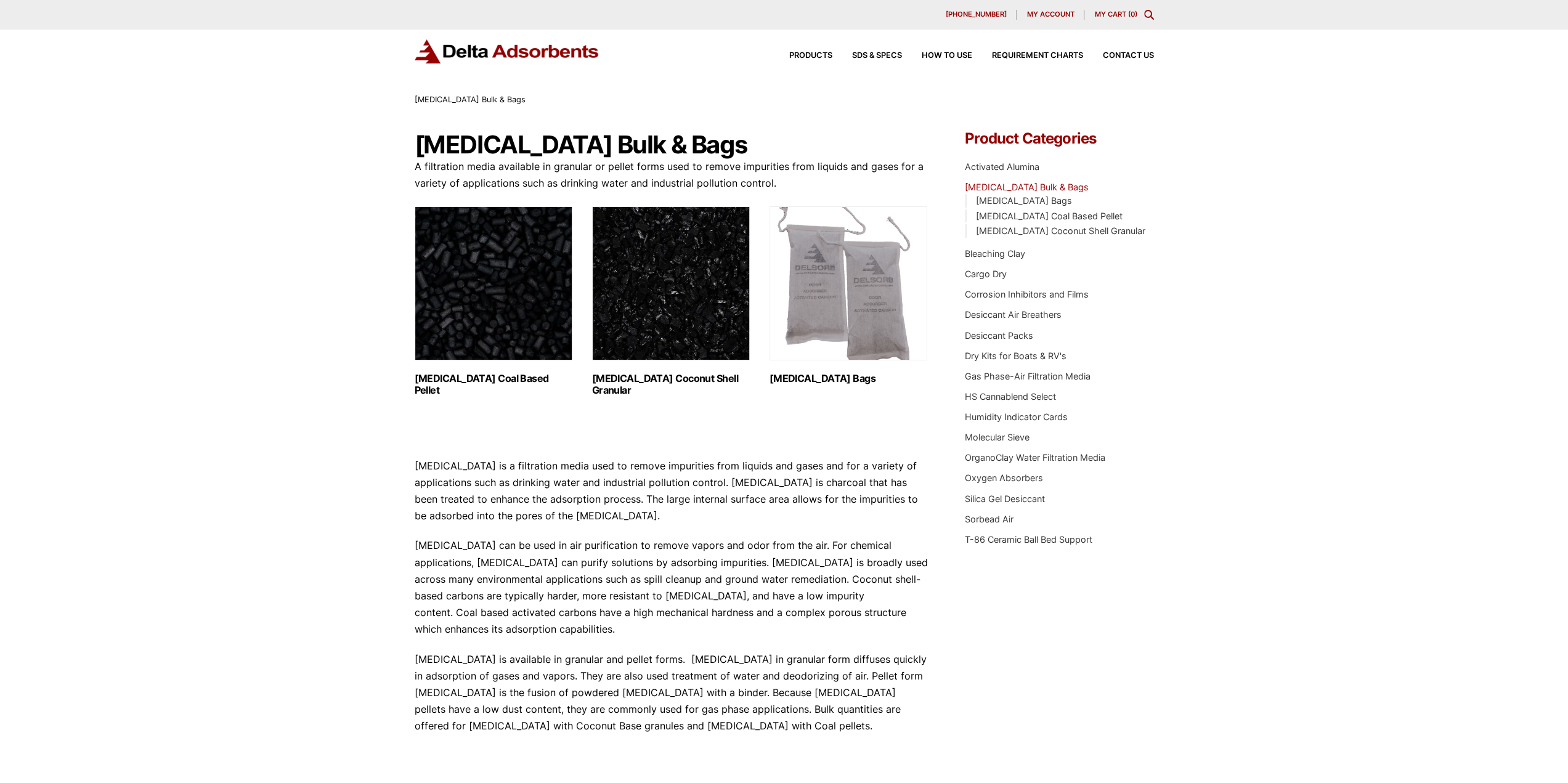
click at [862, 270] on img "Visit product category Activated Carbon Bags" at bounding box center [848, 283] width 158 height 154
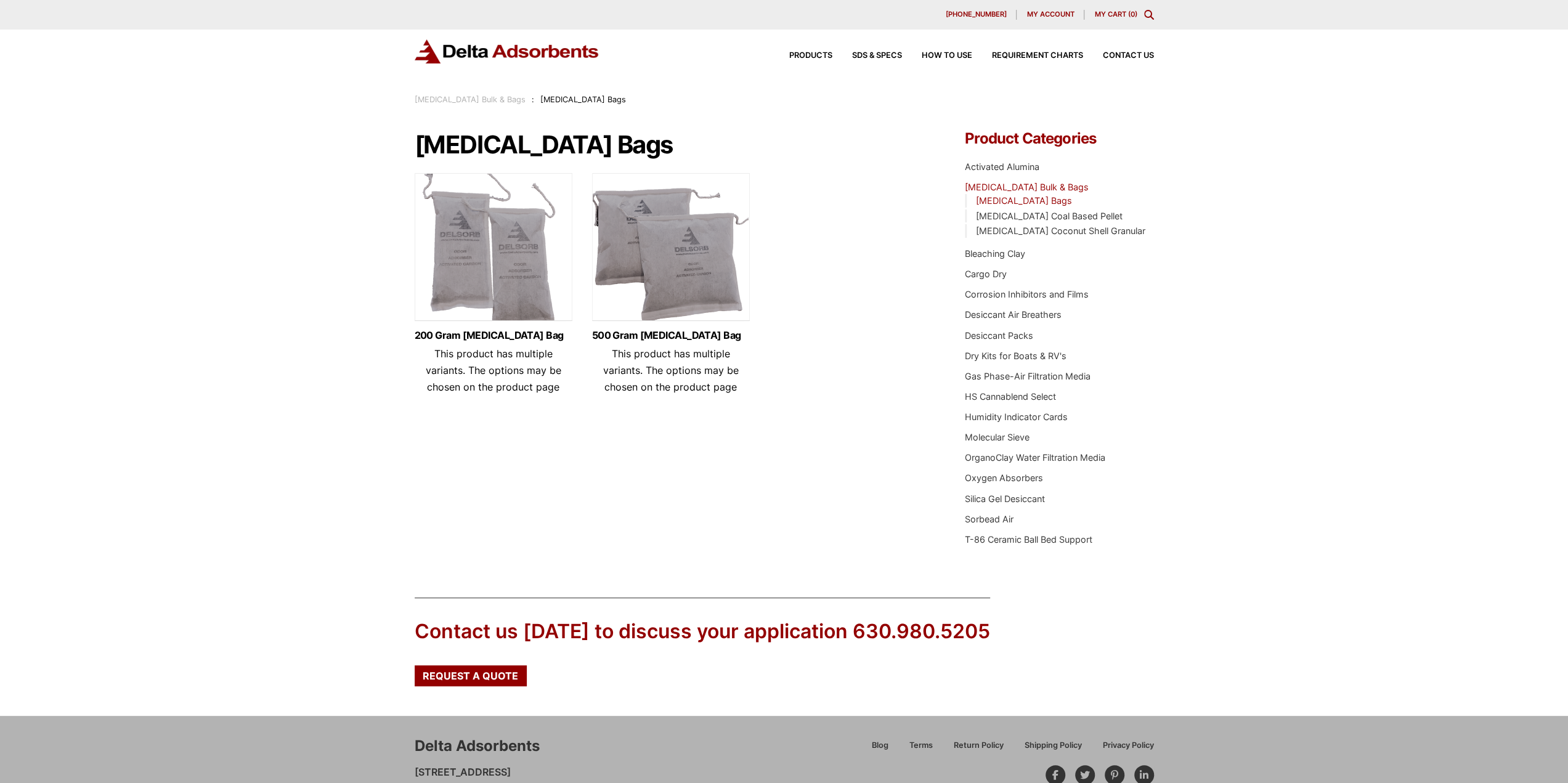
click at [1325, 215] on div "Our website has detected that you are using an outdated browser that will preve…" at bounding box center [784, 425] width 1568 height 850
click at [1314, 216] on div "Our website has detected that you are using an outdated browser that will preve…" at bounding box center [784, 425] width 1568 height 850
